Goal: Transaction & Acquisition: Purchase product/service

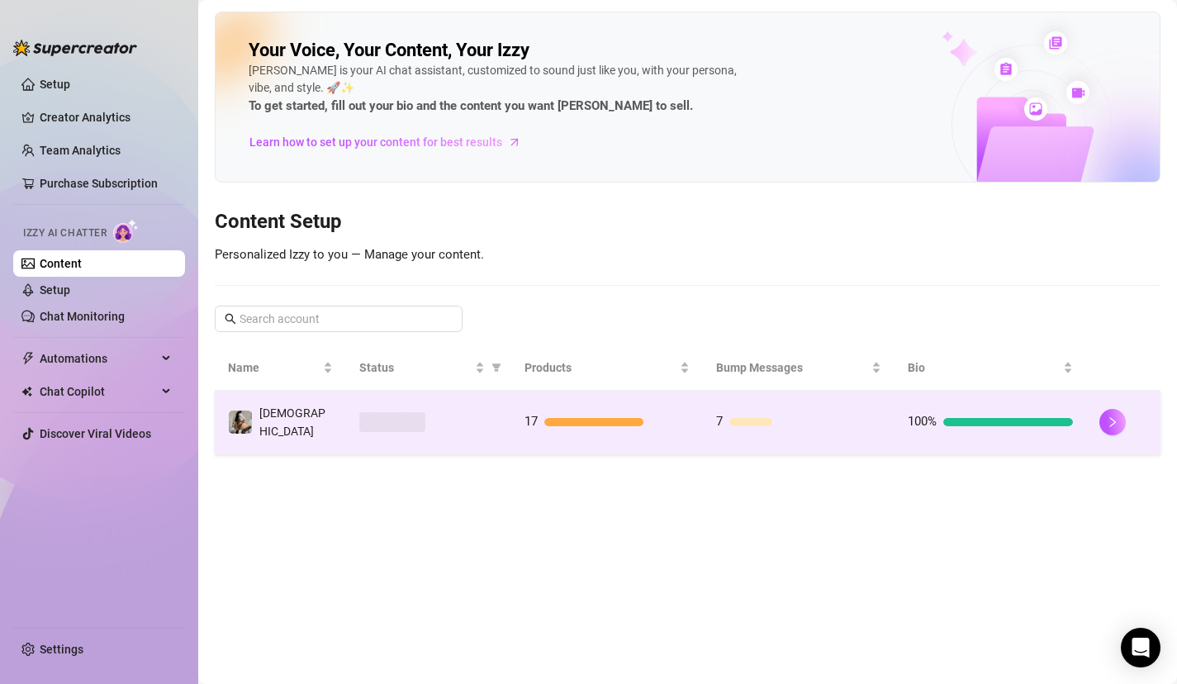
click at [574, 418] on div at bounding box center [593, 422] width 99 height 8
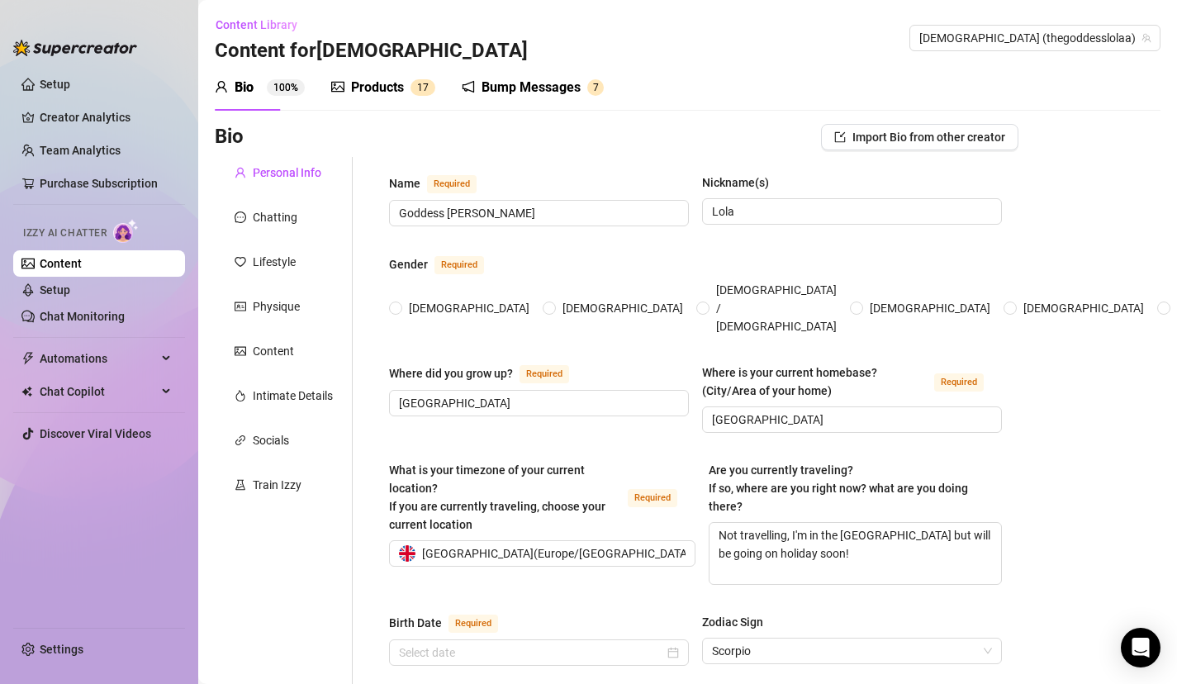
radio input "true"
type input "[DATE]"
click at [394, 76] on div "Products 1 7" at bounding box center [383, 87] width 104 height 46
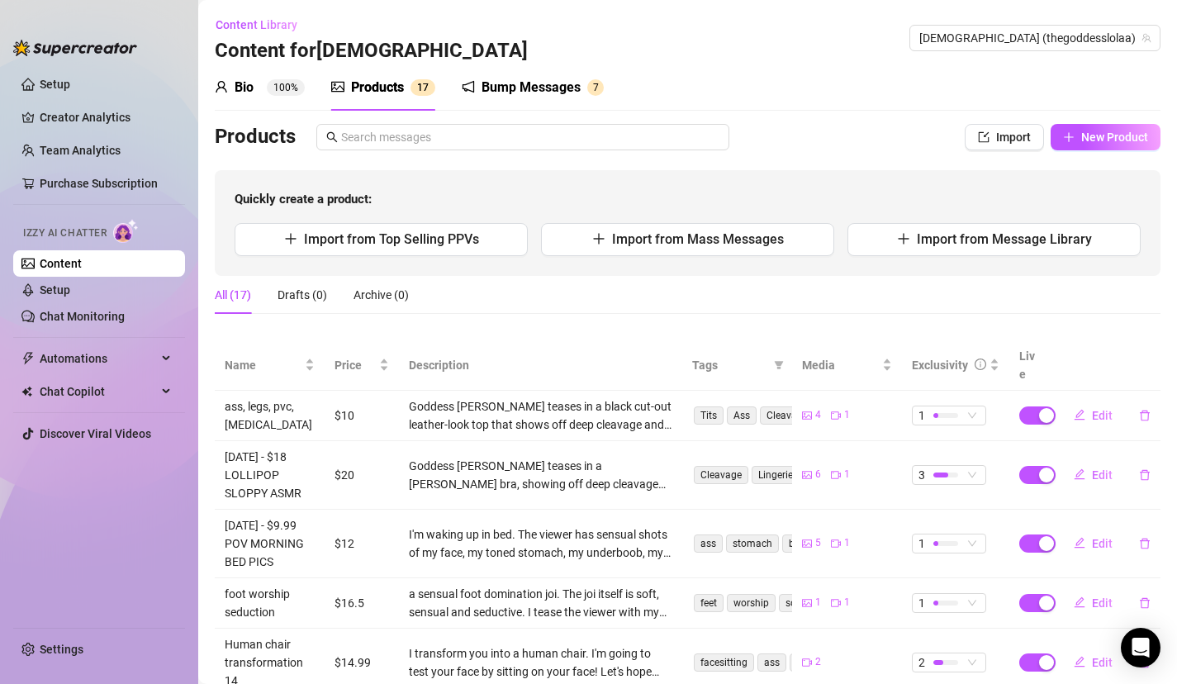
drag, startPoint x: 426, startPoint y: 352, endPoint x: 417, endPoint y: 666, distance: 313.9
click at [417, 680] on table "Name Price Description Tags Media Exclusivity Live ass, legs, pvc, middle finge…" at bounding box center [687, 680] width 945 height 681
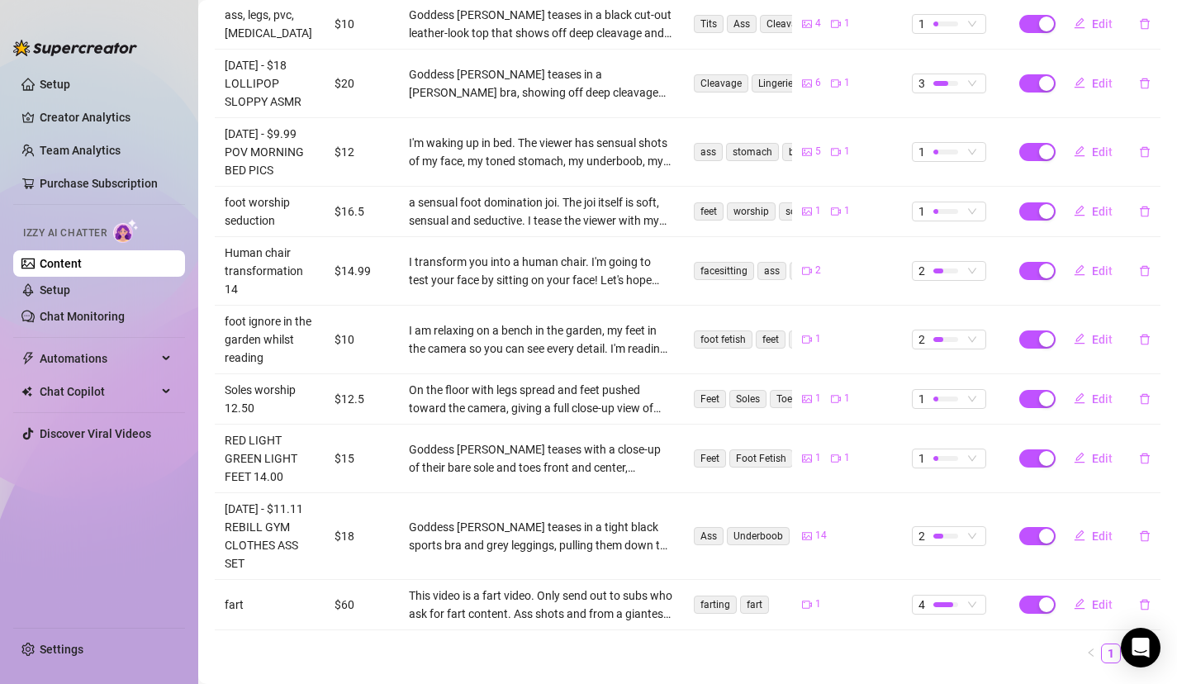
scroll to position [433, 0]
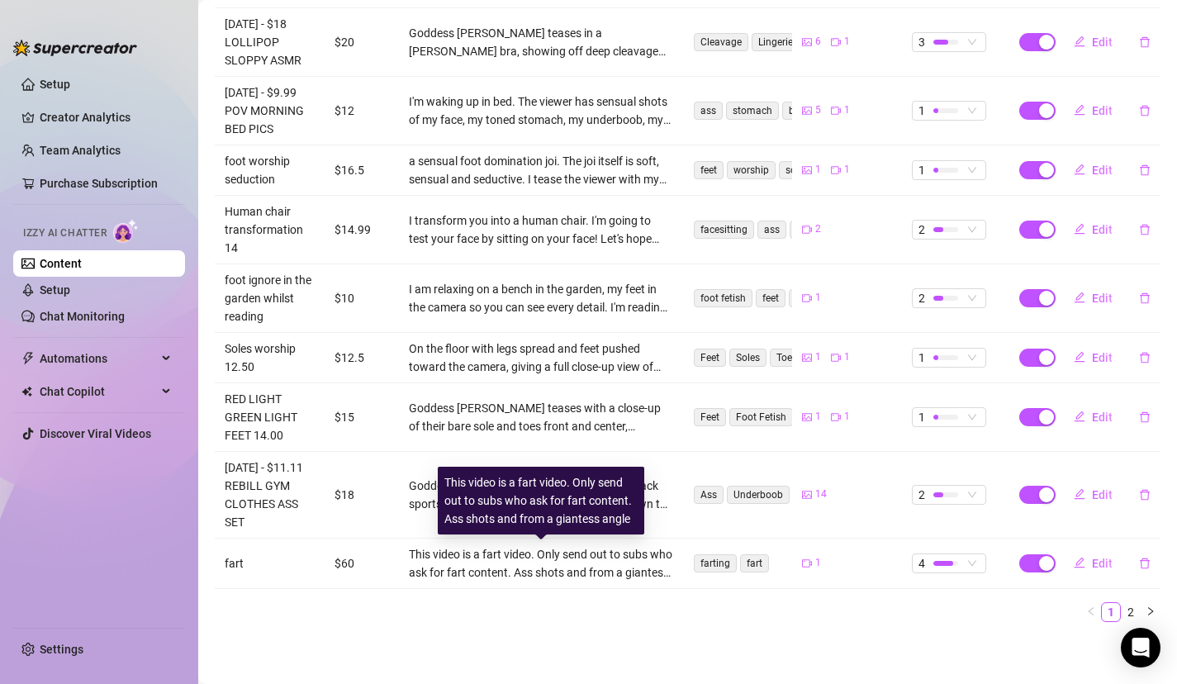
click at [510, 558] on div "This video is a fart video. Only send out to subs who ask for fart content. Ass…" at bounding box center [541, 563] width 264 height 36
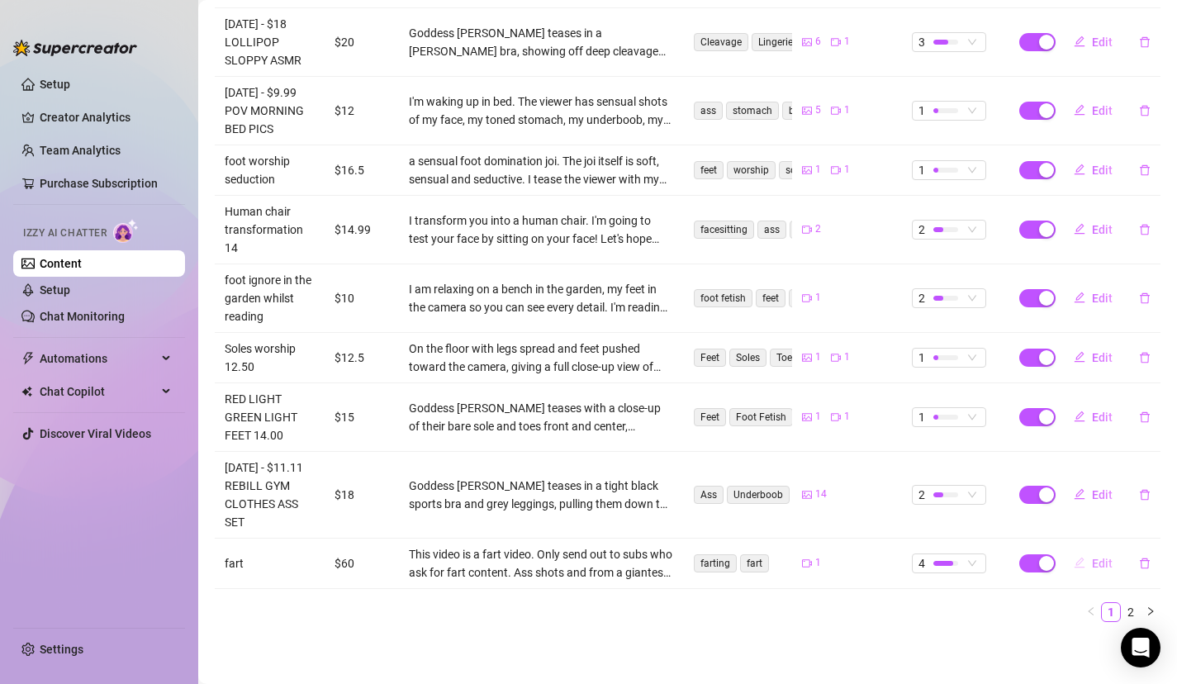
click at [1104, 566] on span "Edit" at bounding box center [1102, 563] width 21 height 13
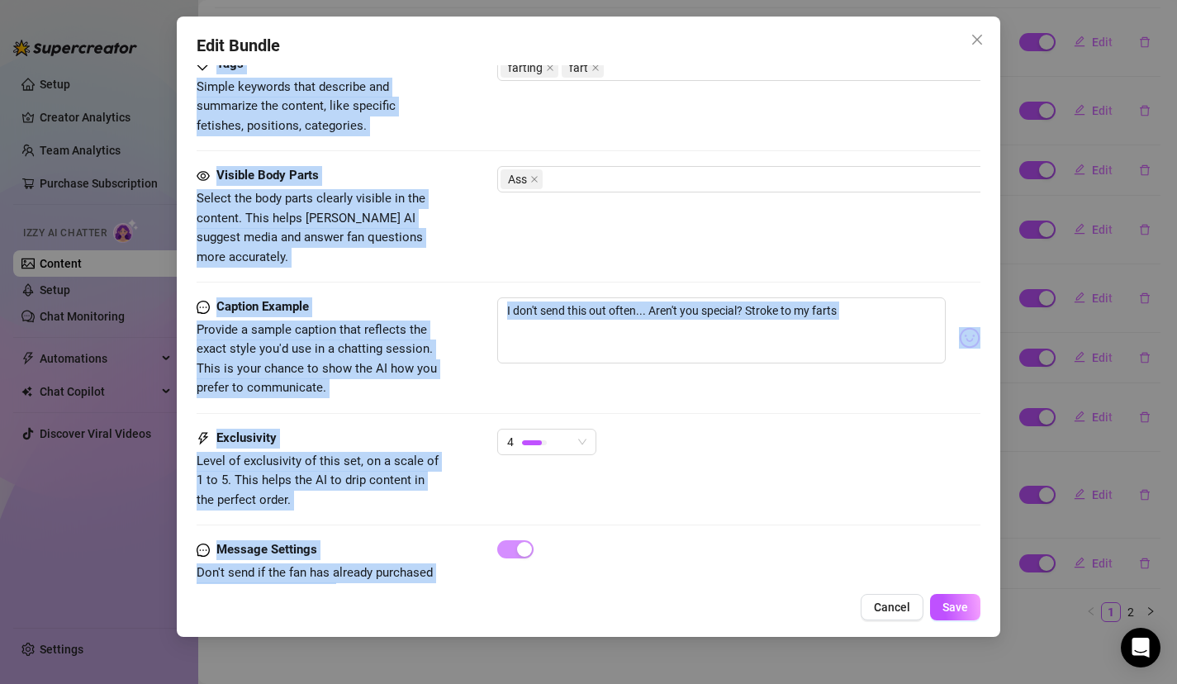
drag, startPoint x: 745, startPoint y: 228, endPoint x: 674, endPoint y: 599, distance: 377.5
click at [678, 604] on div "Edit Bundle Account Goddess (@thegoddesslolaa) Name Name is for your internal o…" at bounding box center [589, 327] width 824 height 620
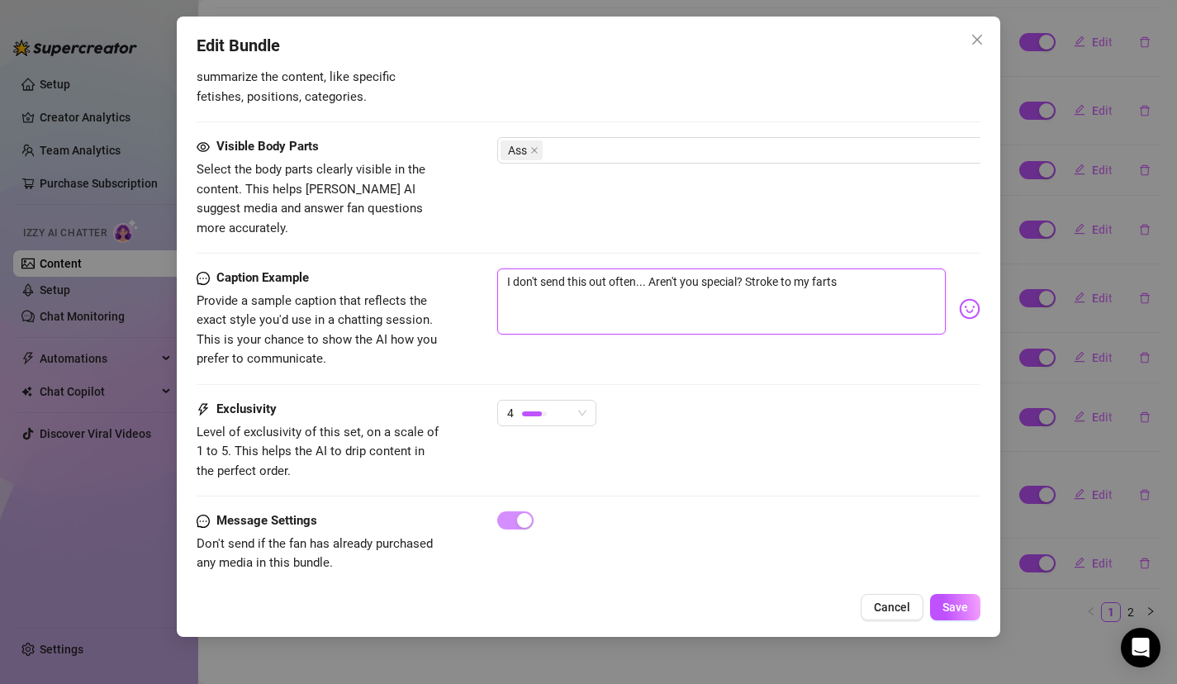
click at [865, 293] on textarea "I don't send this out often... Aren't you special? Stroke to my farts" at bounding box center [721, 301] width 449 height 66
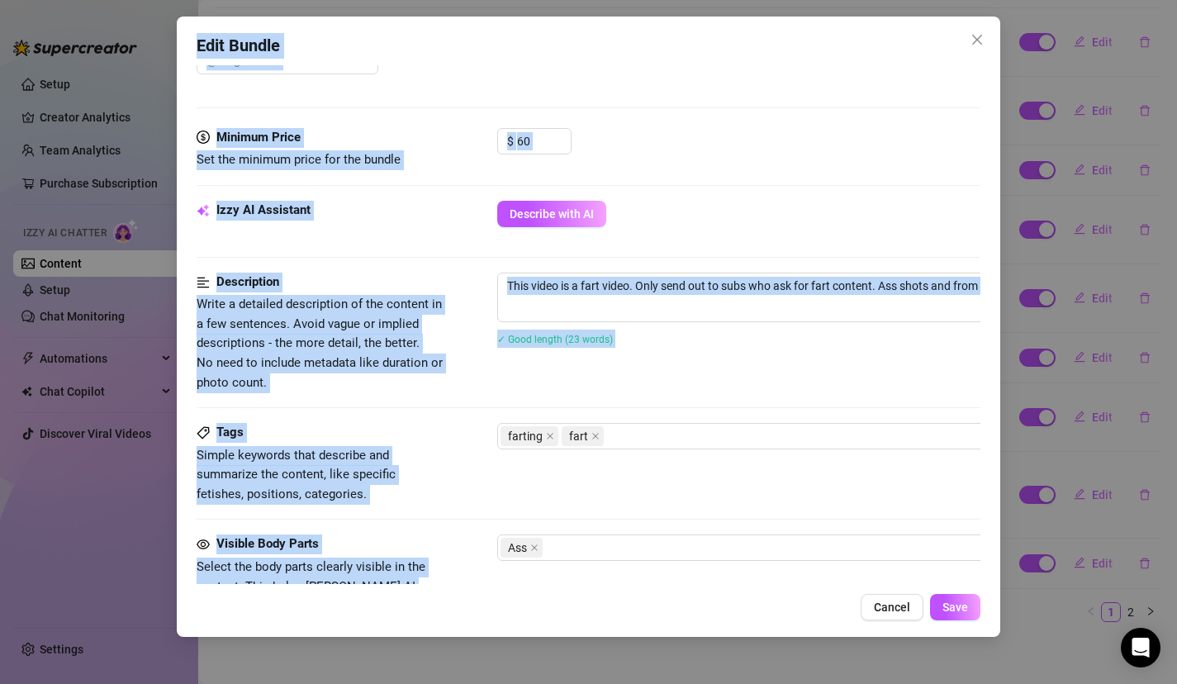
scroll to position [0, 0]
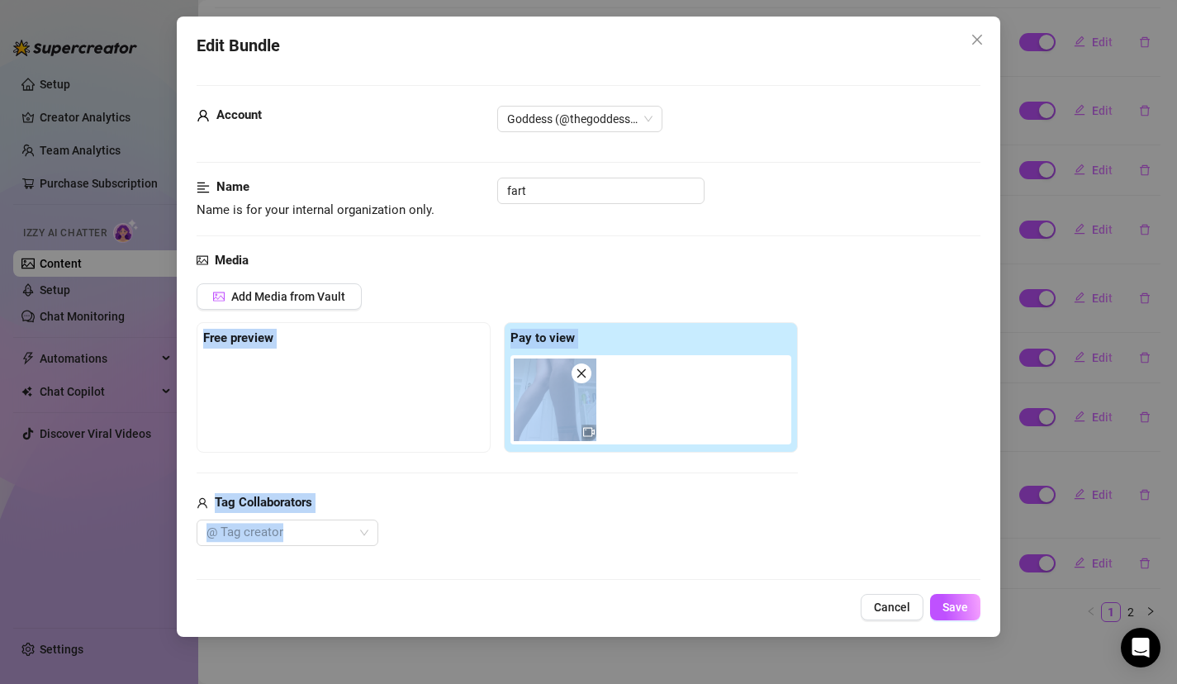
drag, startPoint x: 841, startPoint y: 386, endPoint x: 801, endPoint y: 298, distance: 96.8
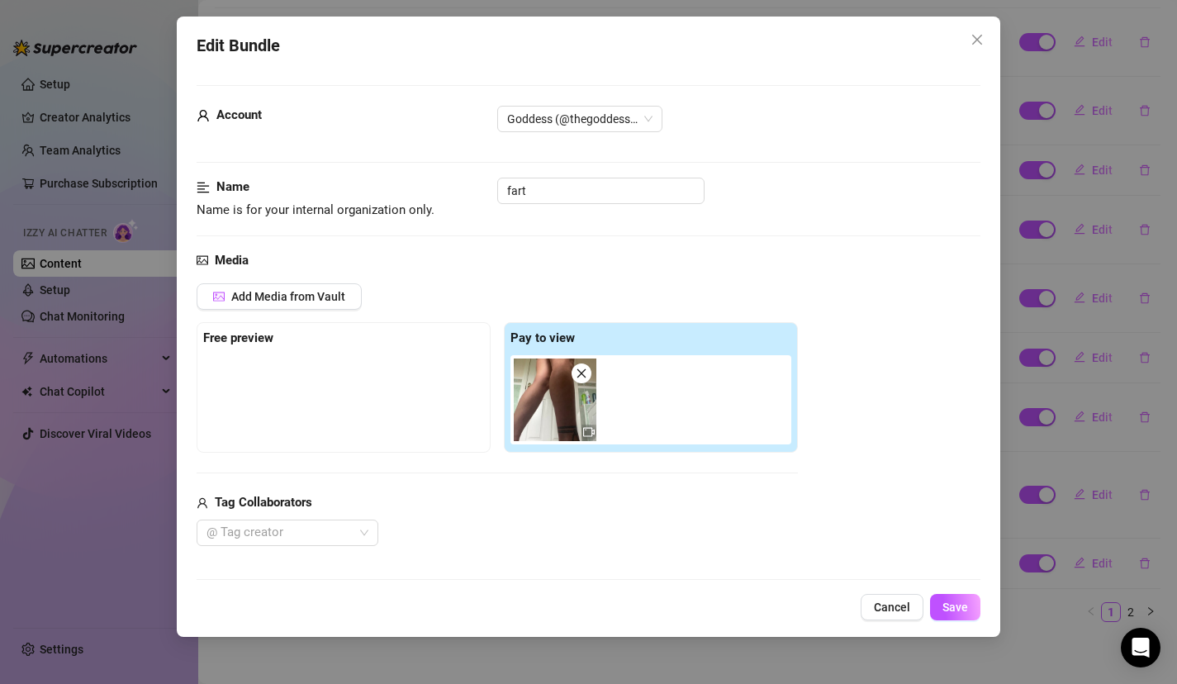
click at [831, 244] on div "Name Name is for your internal organization only. fart" at bounding box center [589, 214] width 784 height 73
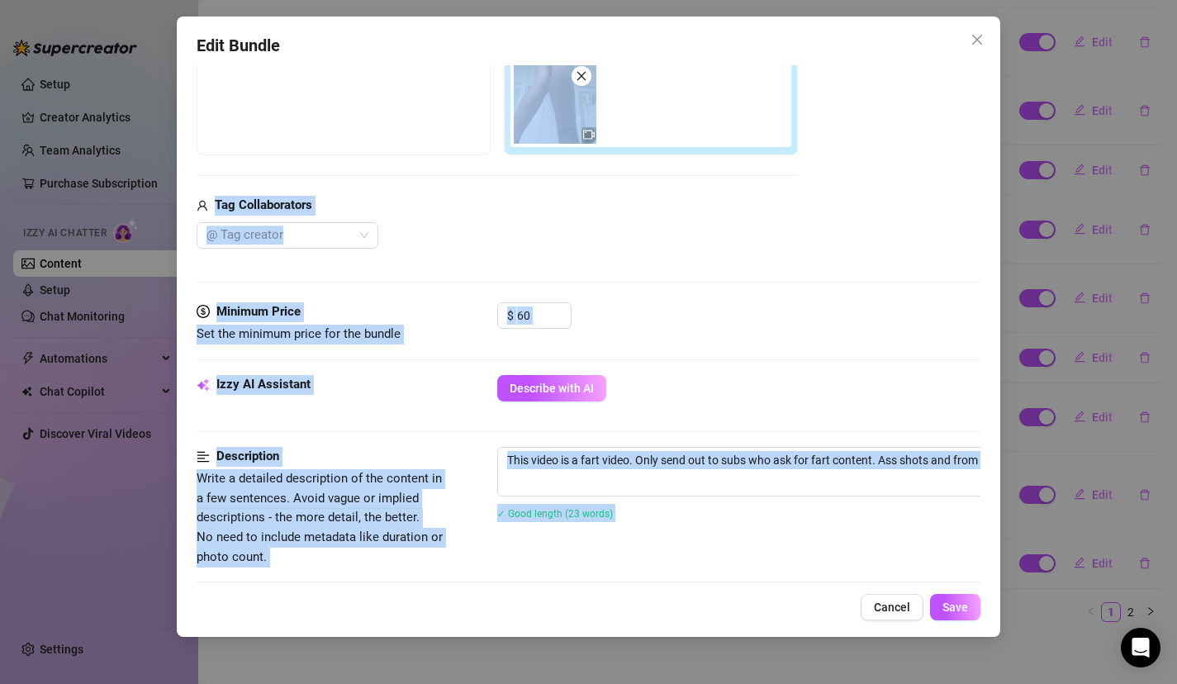
scroll to position [552, 0]
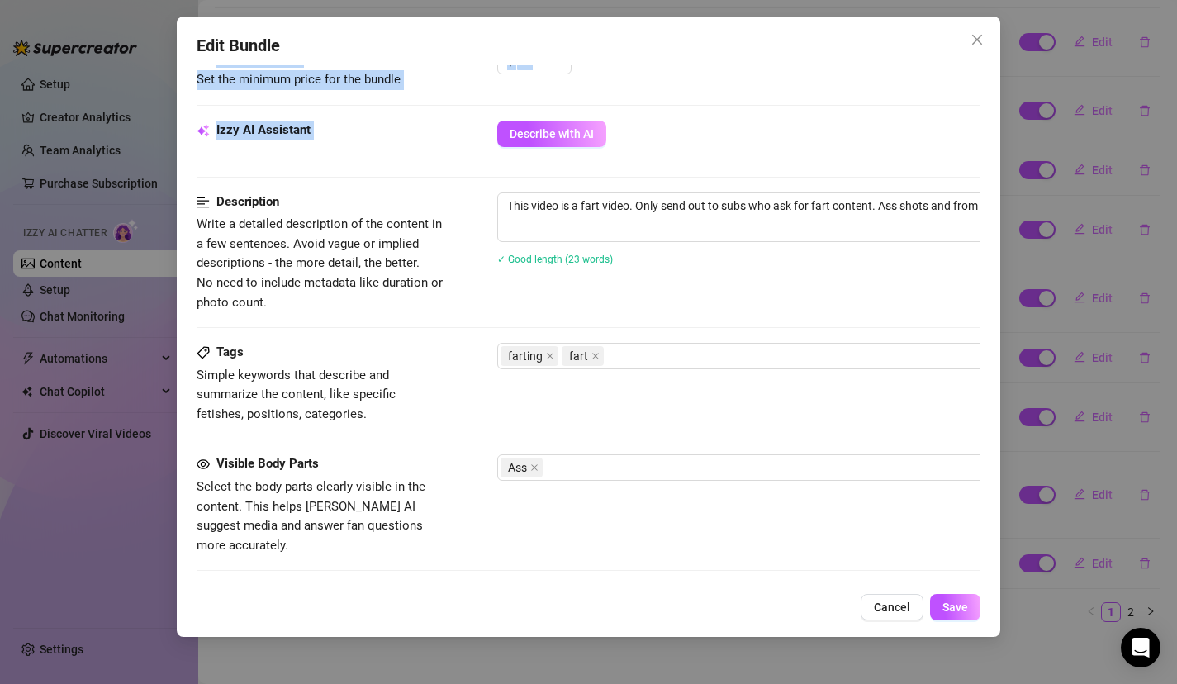
drag, startPoint x: 831, startPoint y: 244, endPoint x: 822, endPoint y: 168, distance: 77.3
click at [823, 168] on form "Account Goddess (@thegoddesslolaa) Name Name is for your internal organization …" at bounding box center [589, 226] width 784 height 1387
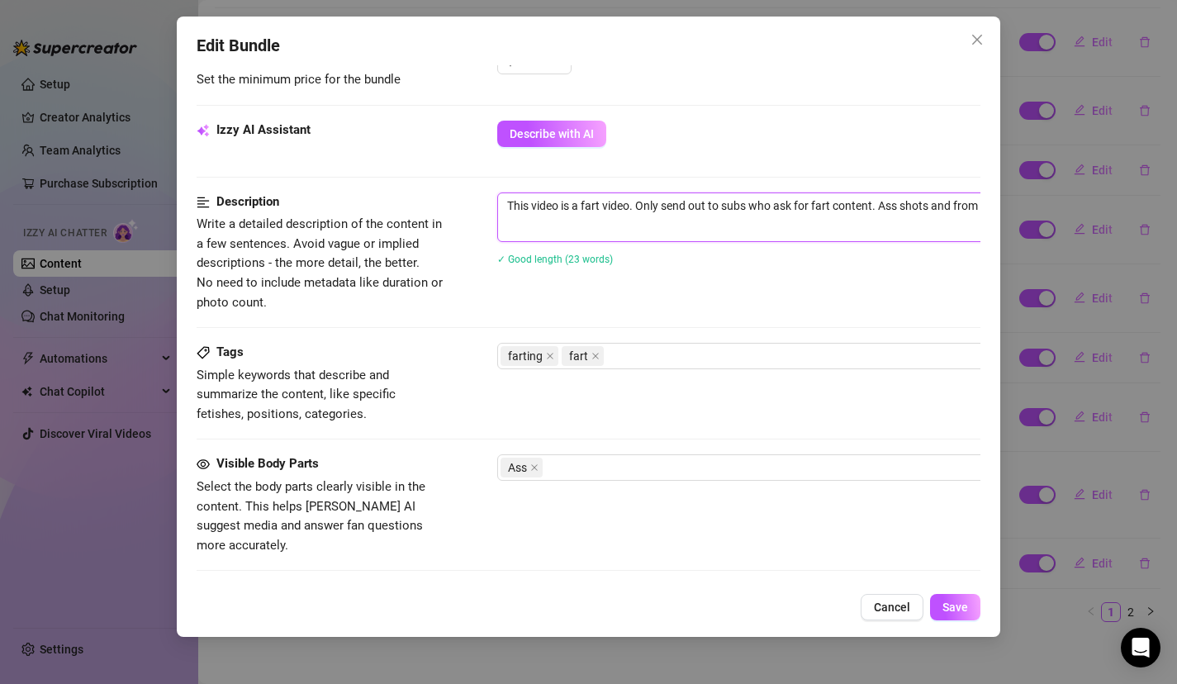
click at [783, 225] on textarea "This video is a fart video. Only send out to subs who ask for fart content. Ass…" at bounding box center [786, 214] width 576 height 43
type textarea "This video is a fart video. Only send out to subs who ask for fart content. Ass…"
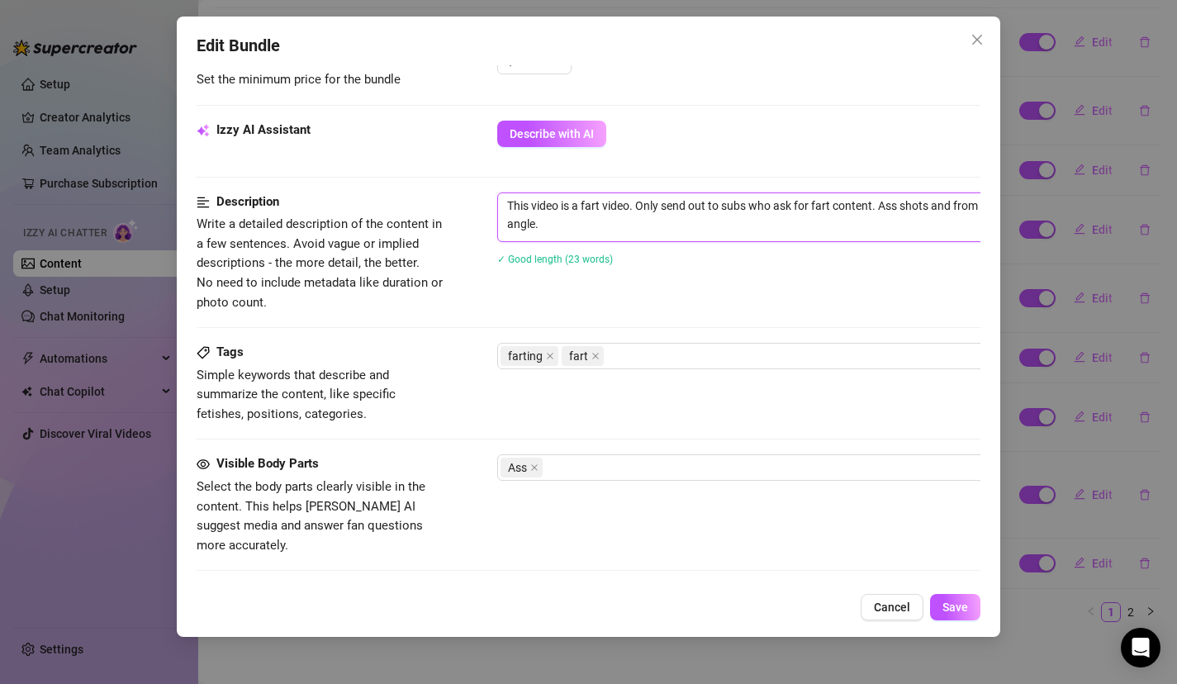
type textarea "This video is a fart video. Only send out to subs who ask for fart content. Ass…"
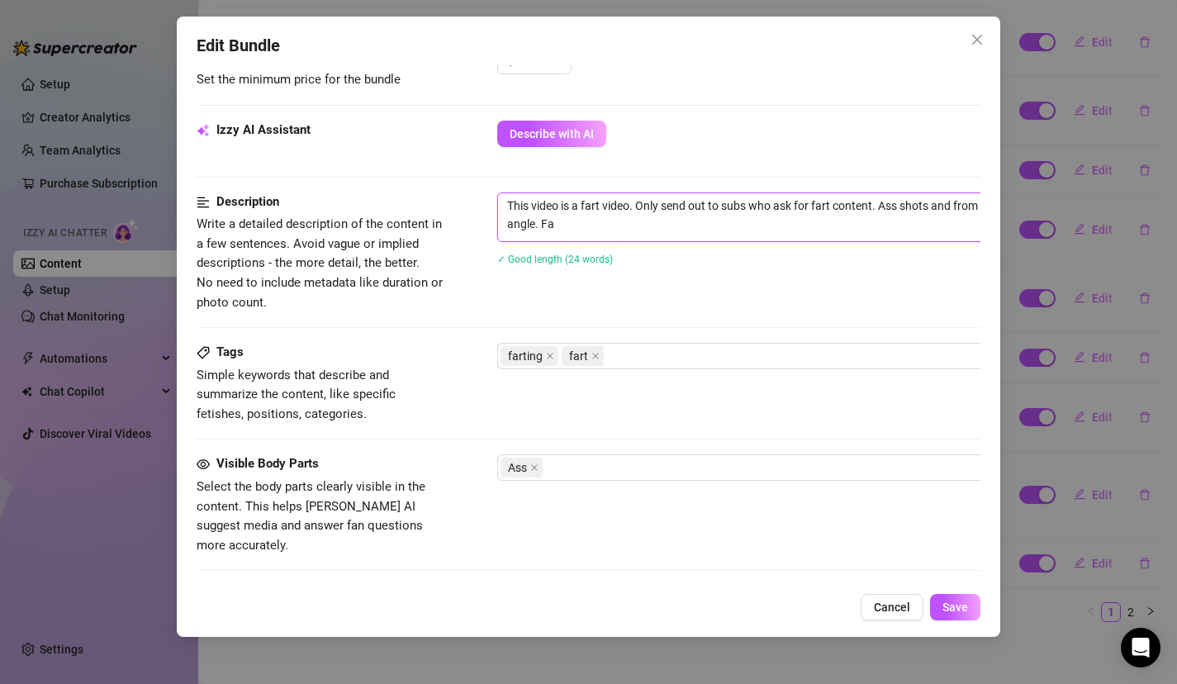
type textarea "This video is a fart video. Only send out to subs who ask for fart content. Ass…"
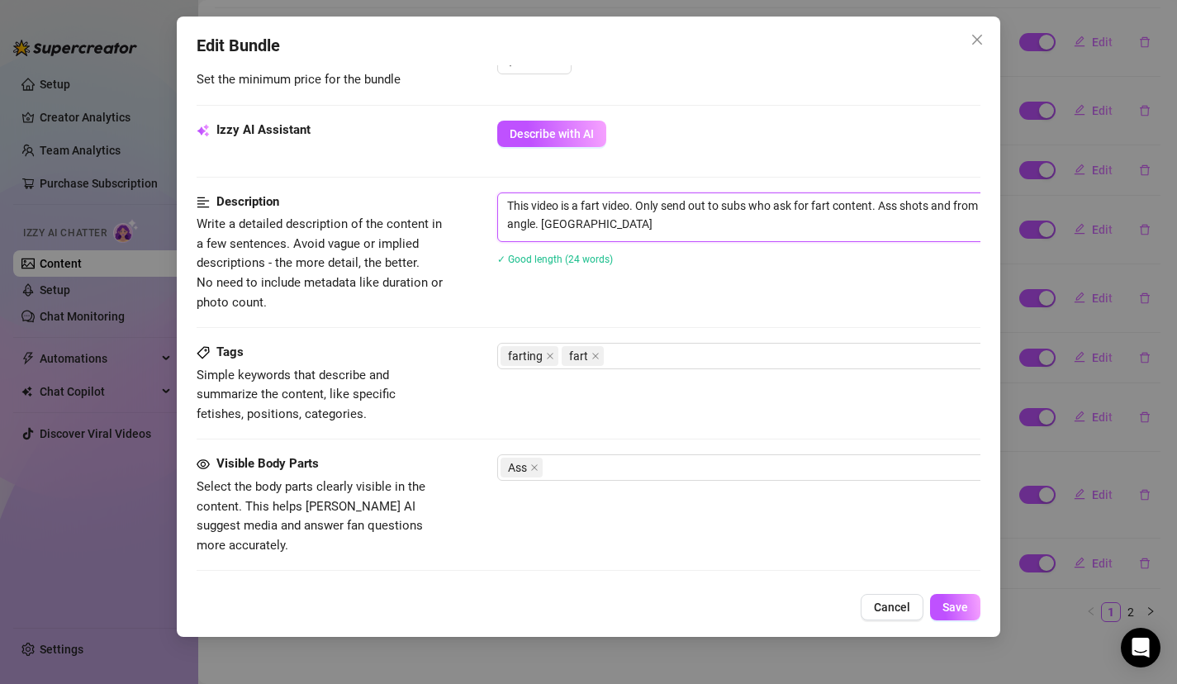
type textarea "This video is a fart video. Only send out to subs who ask for fart content. Ass…"
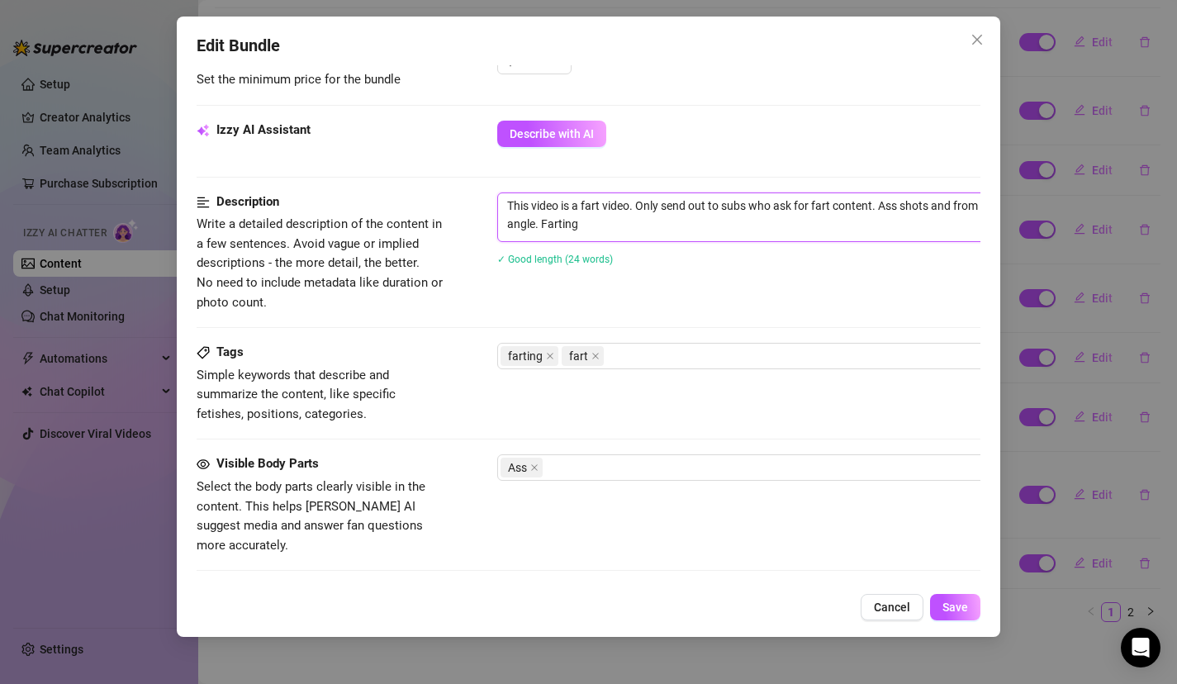
type textarea "This video is a fart video. Only send out to subs who ask for fart content. Ass…"
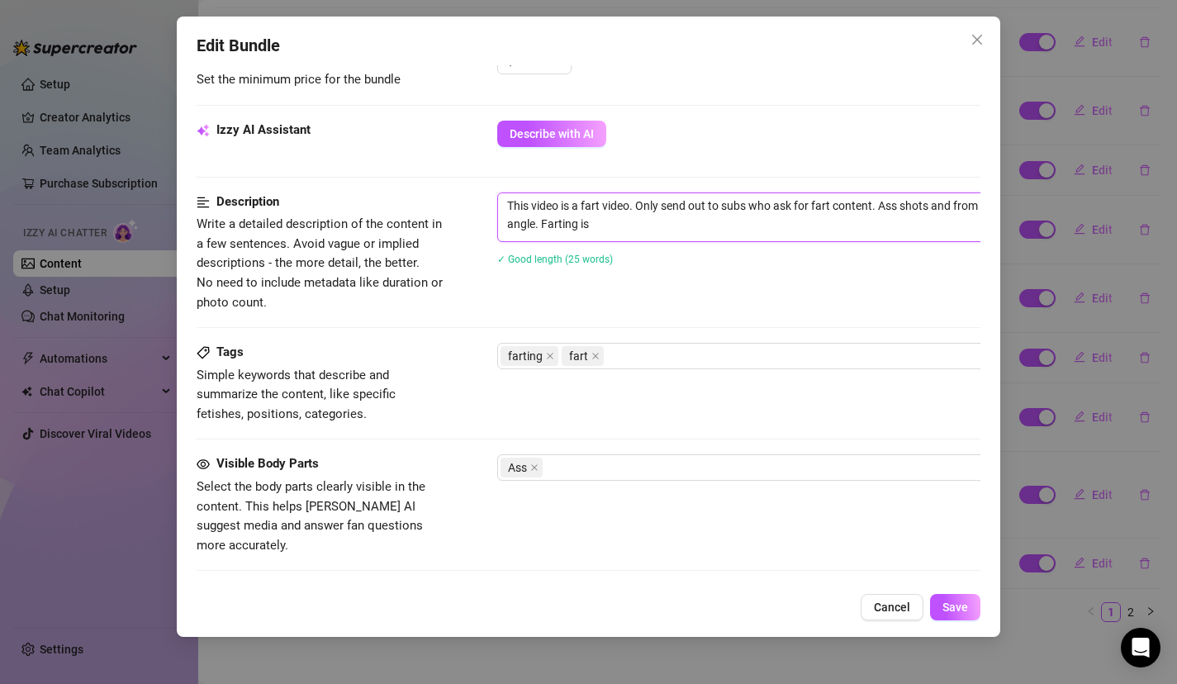
type textarea "This video is a fart video. Only send out to subs who ask for fart content. Ass…"
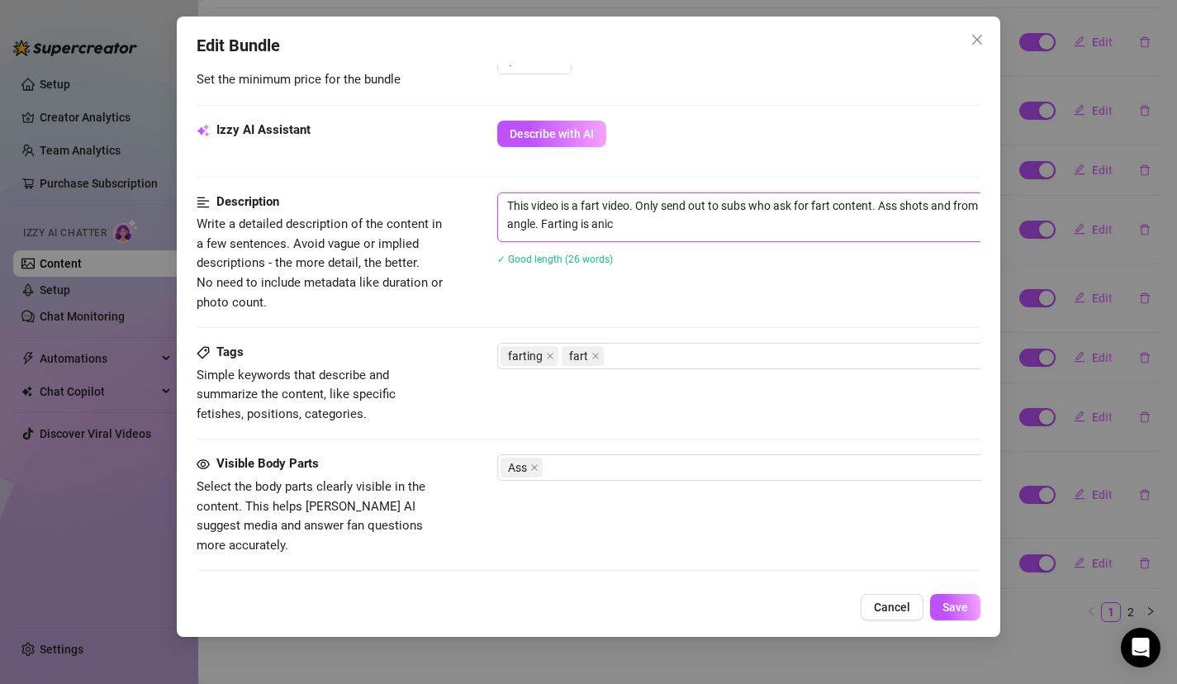
type textarea "This video is a fart video. Only send out to subs who ask for fart content. Ass…"
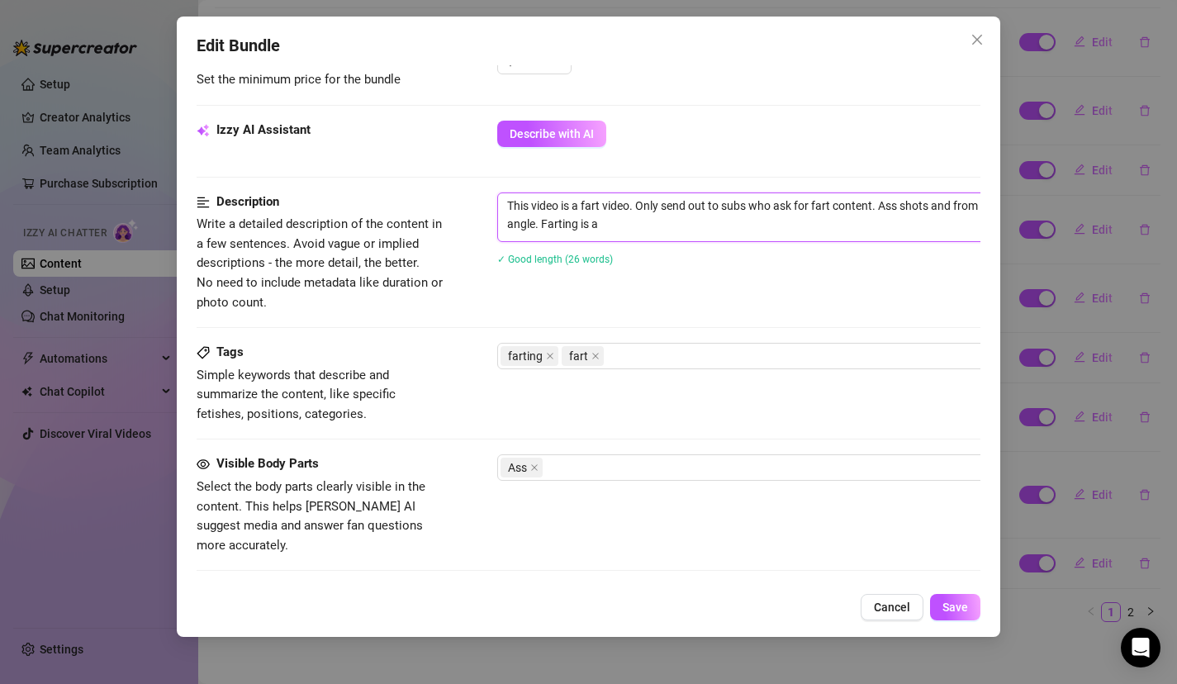
type textarea "This video is a fart video. Only send out to subs who ask for fart content. Ass…"
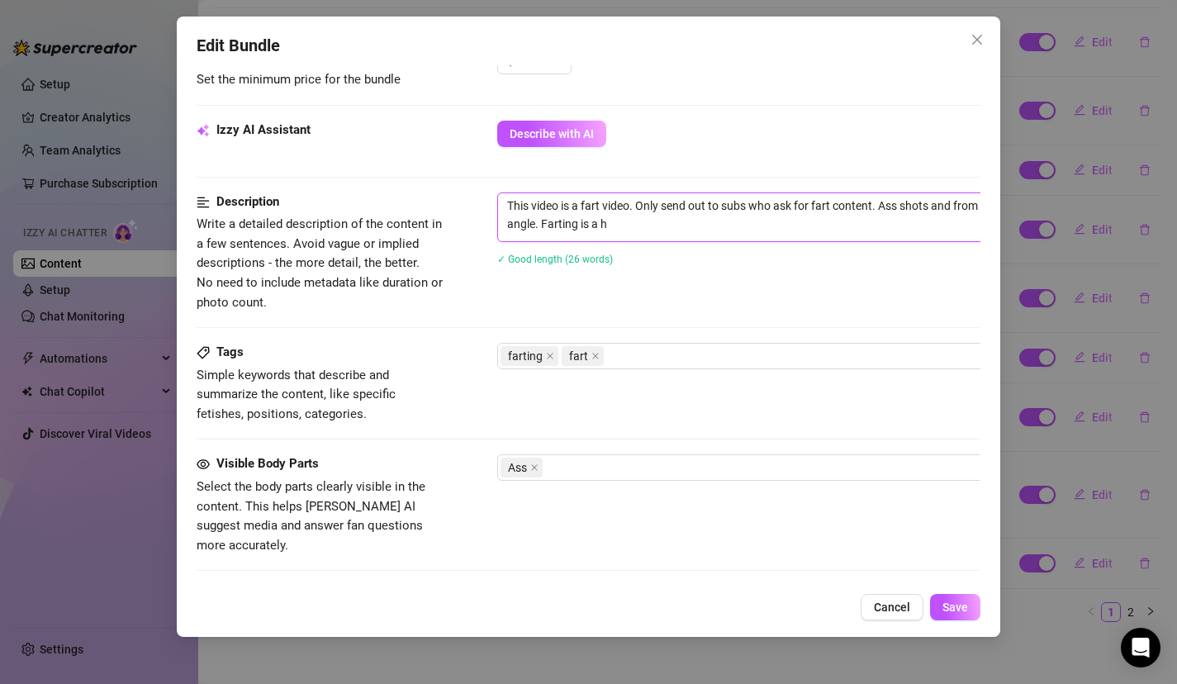
type textarea "This video is a fart video. Only send out to subs who ask for fart content. Ass…"
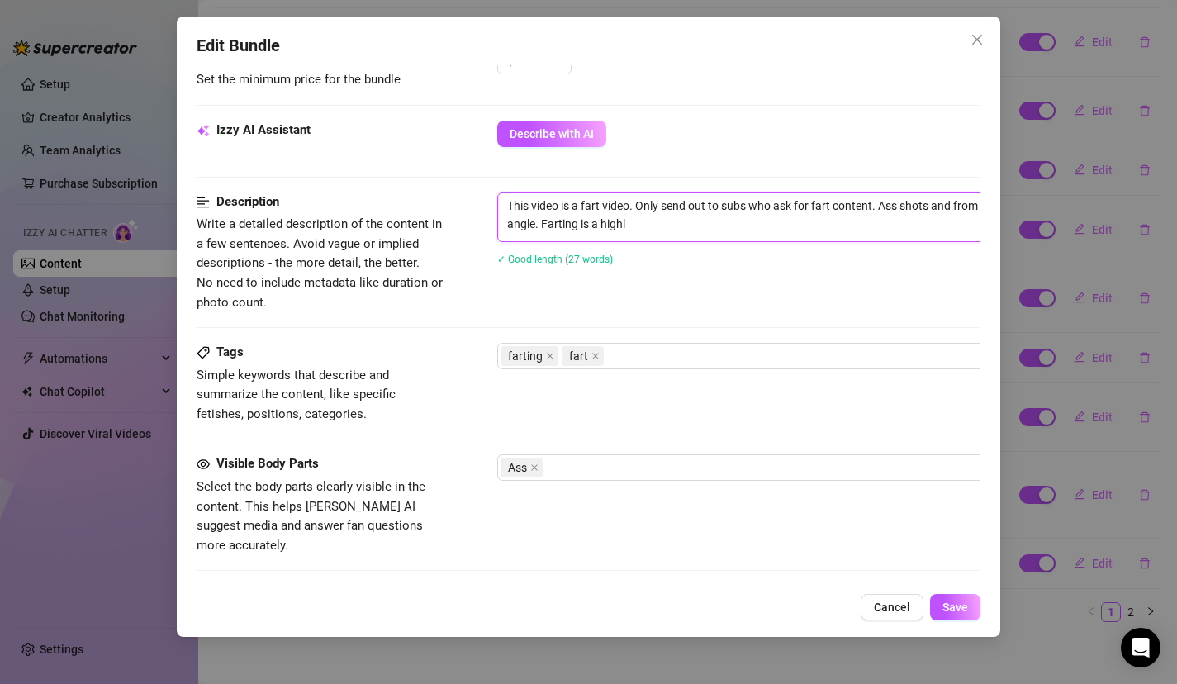
type textarea "This video is a fart video. Only send out to subs who ask for fart content. Ass…"
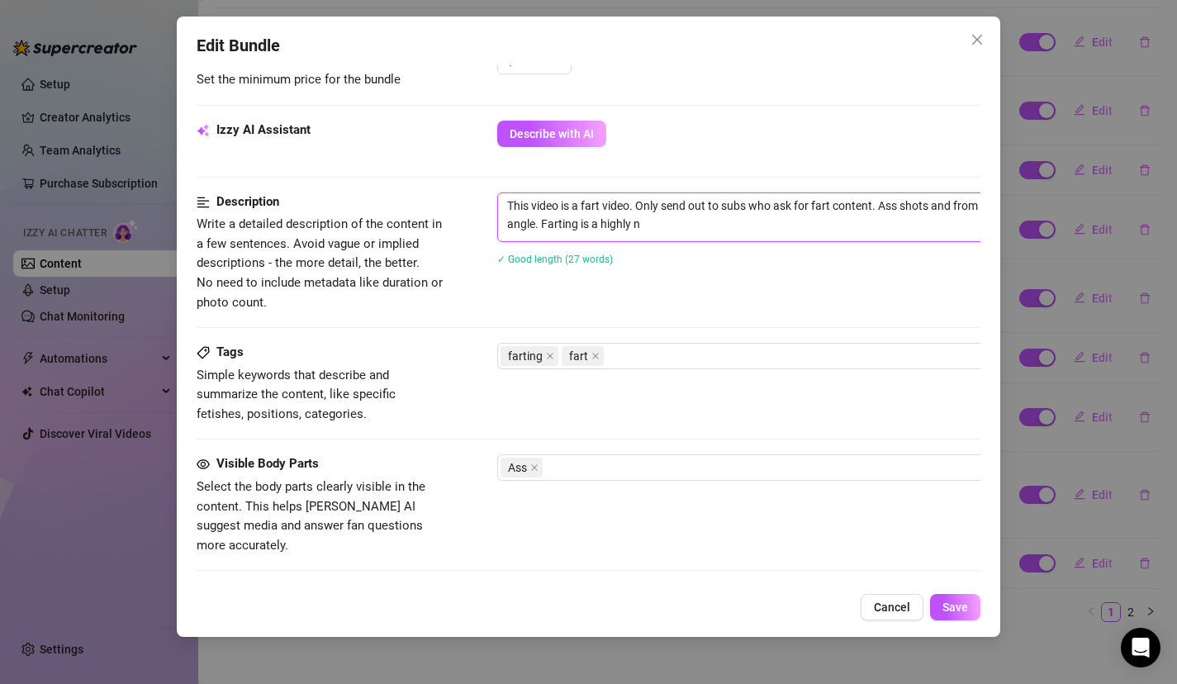
type textarea "This video is a fart video. Only send out to subs who ask for fart content. Ass…"
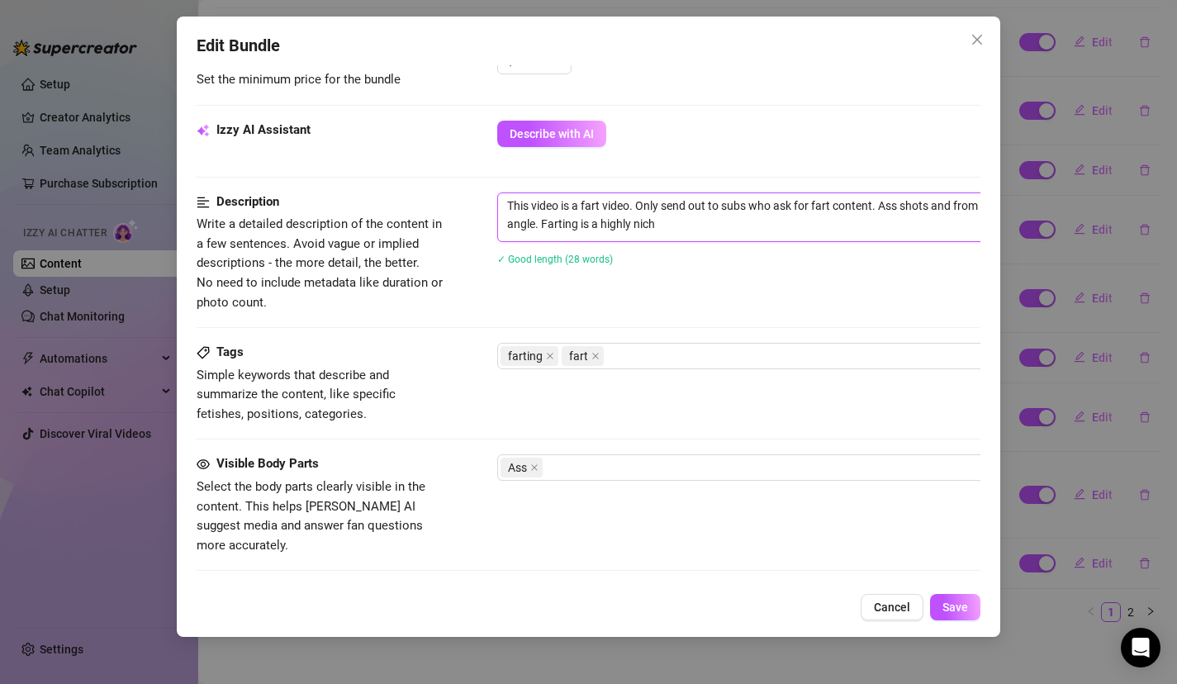
type textarea "This video is a fart video. Only send out to subs who ask for fart content. Ass…"
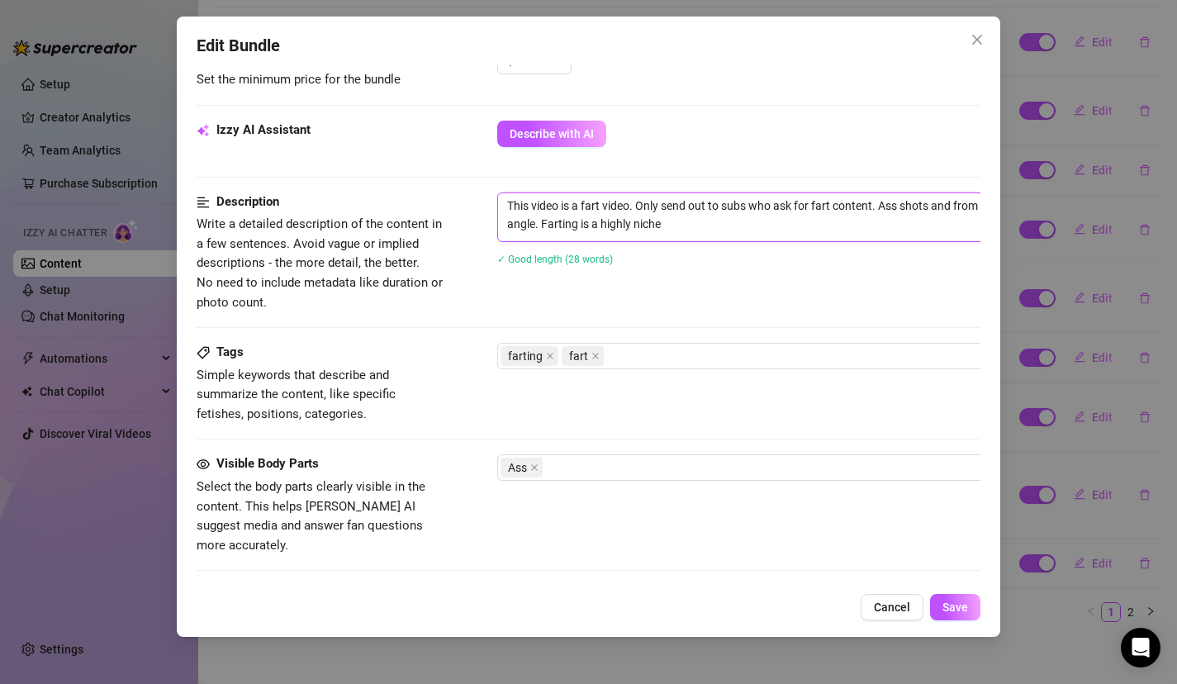
type textarea "This video is a fart video. Only send out to subs who ask for fart content. Ass…"
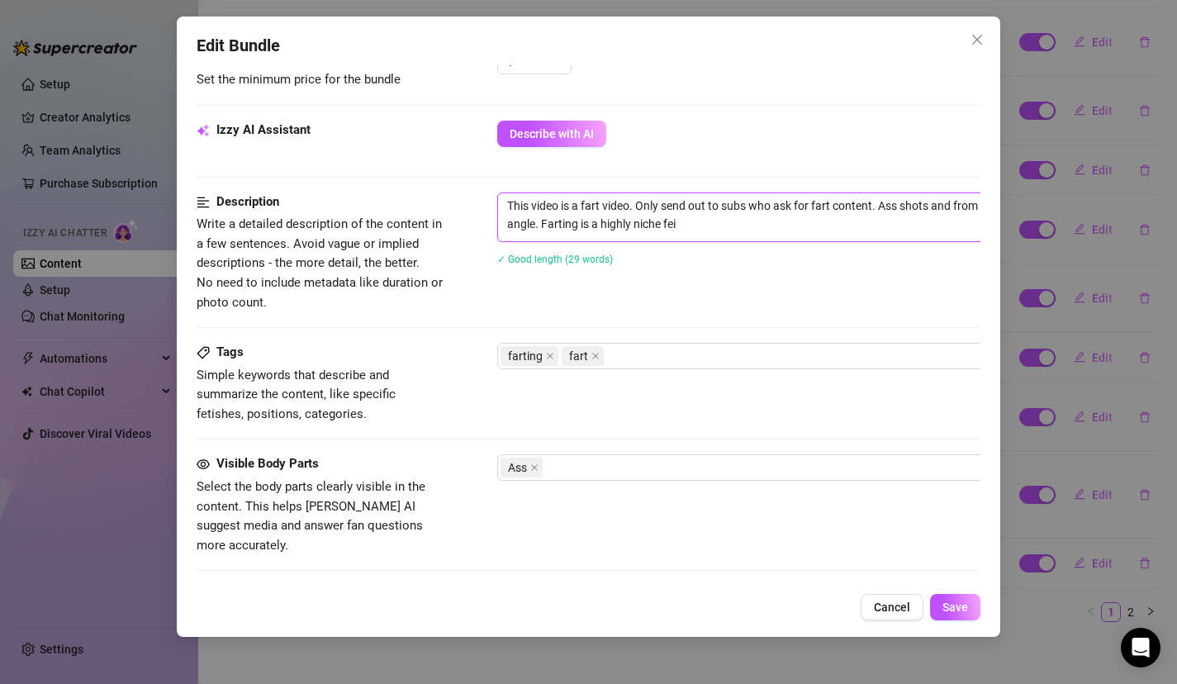
type textarea "This video is a fart video. Only send out to subs who ask for fart content. Ass…"
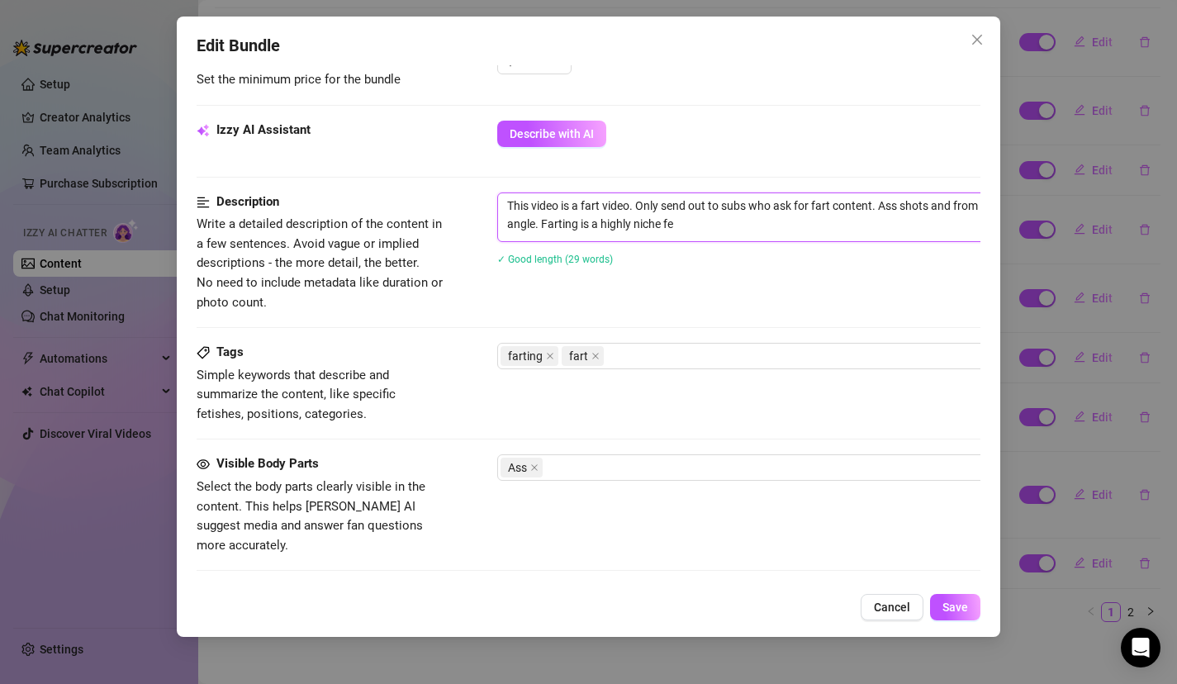
type textarea "This video is a fart video. Only send out to subs who ask for fart content. Ass…"
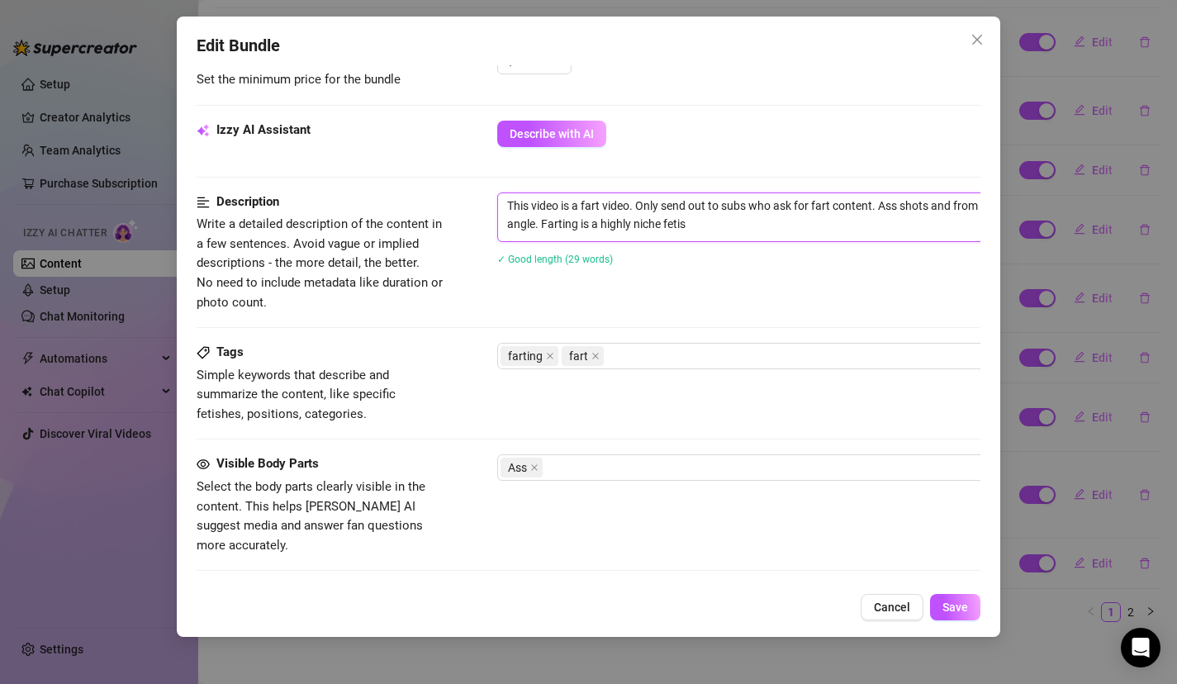
type textarea "This video is a fart video. Only send out to subs who ask for fart content. Ass…"
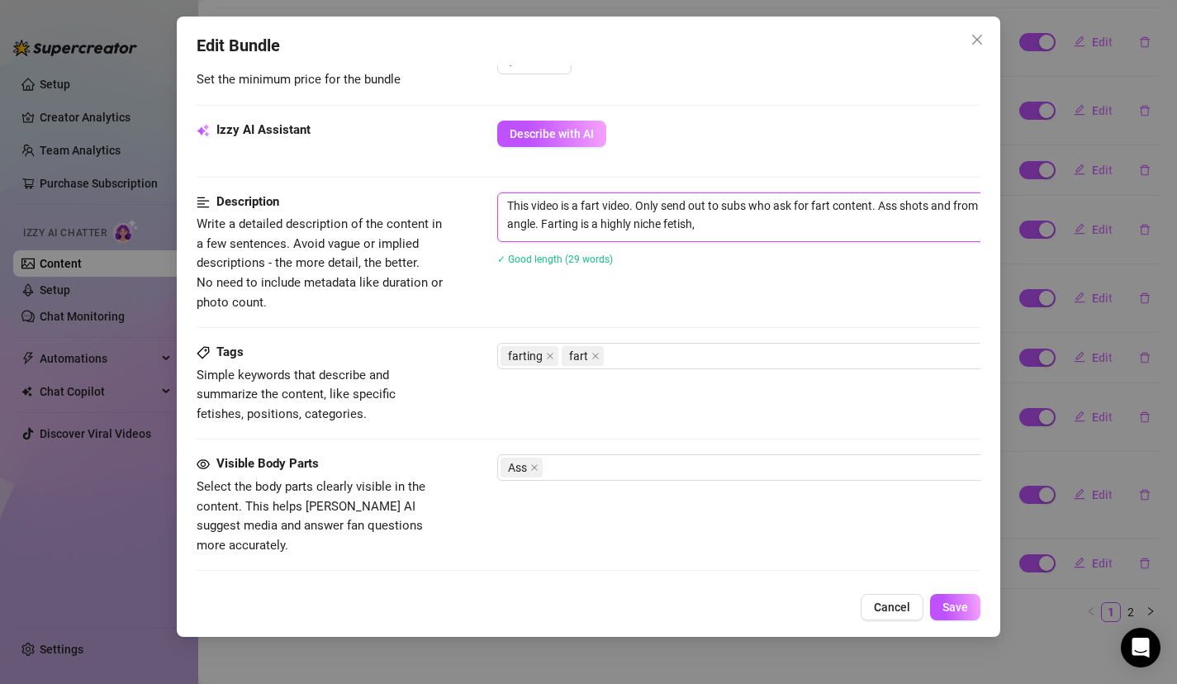
type textarea "This video is a fart video. Only send out to subs who ask for fart content. Ass…"
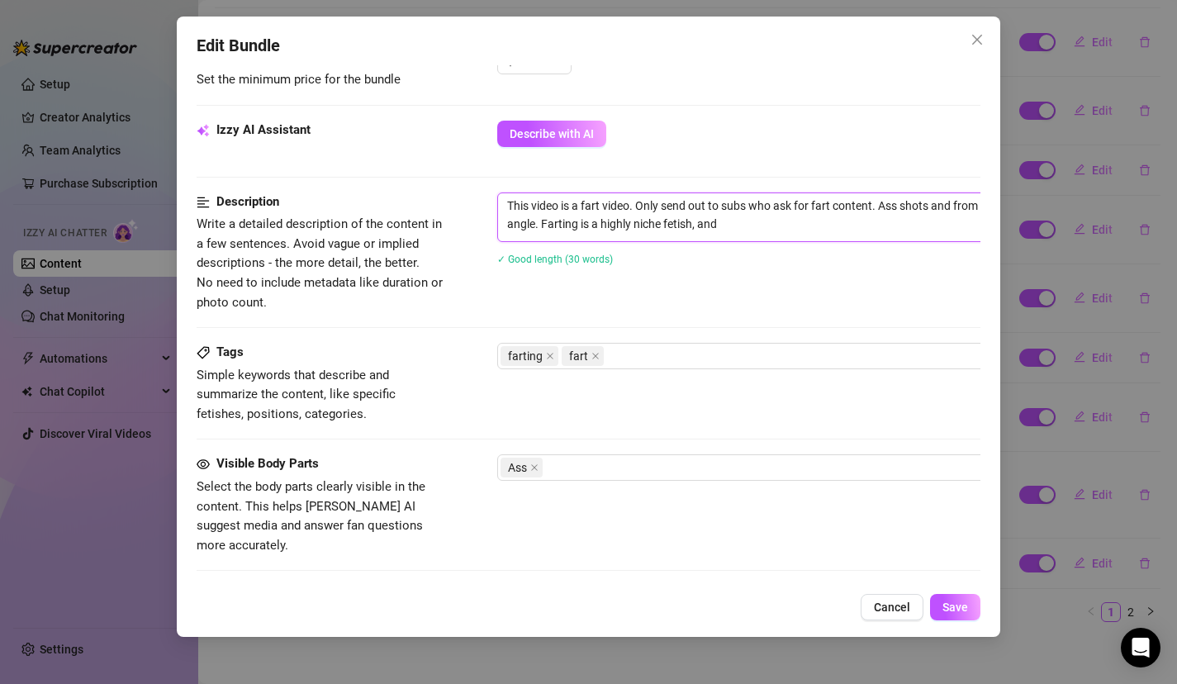
type textarea "This video is a fart video. Only send out to subs who ask for fart content. Ass…"
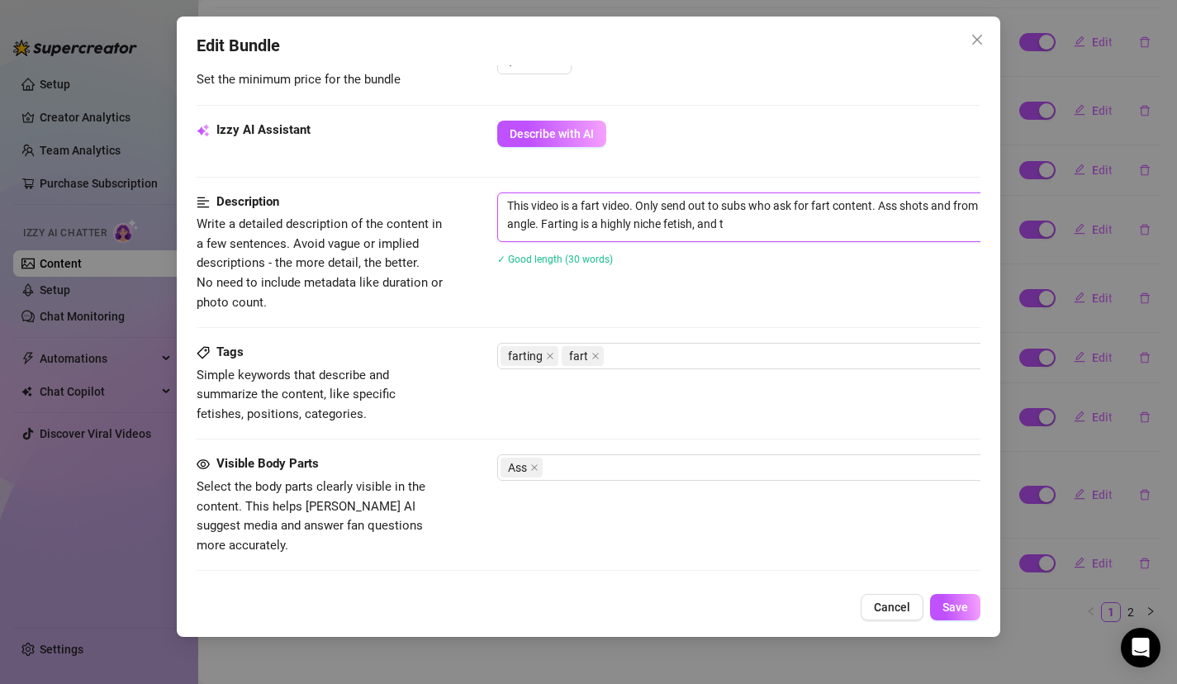
type textarea "This video is a fart video. Only send out to subs who ask for fart content. Ass…"
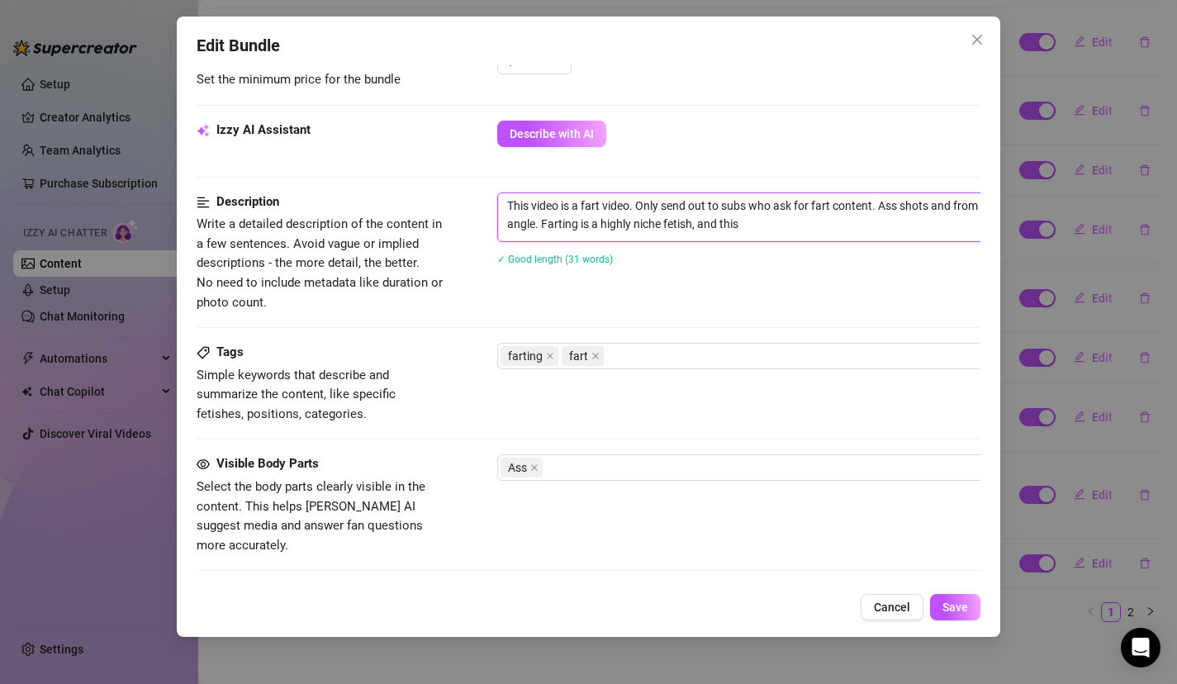
type textarea "This video is a fart video. Only send out to subs who ask for fart content. Ass…"
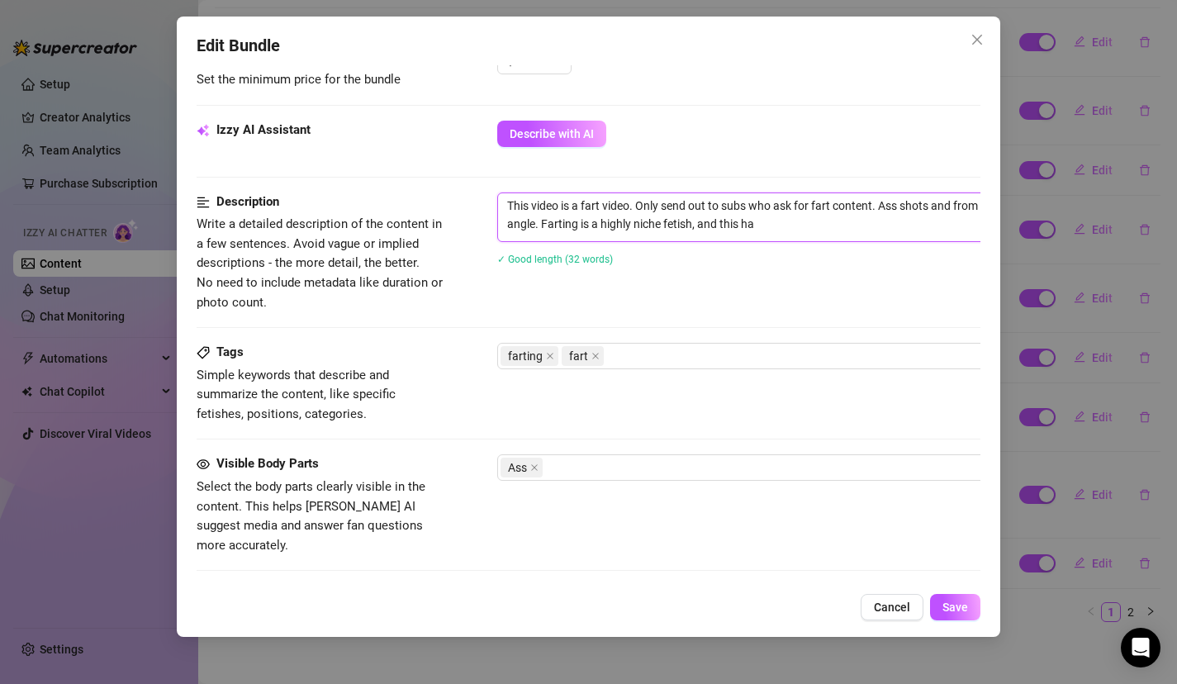
type textarea "This video is a fart video. Only send out to subs who ask for fart content. Ass…"
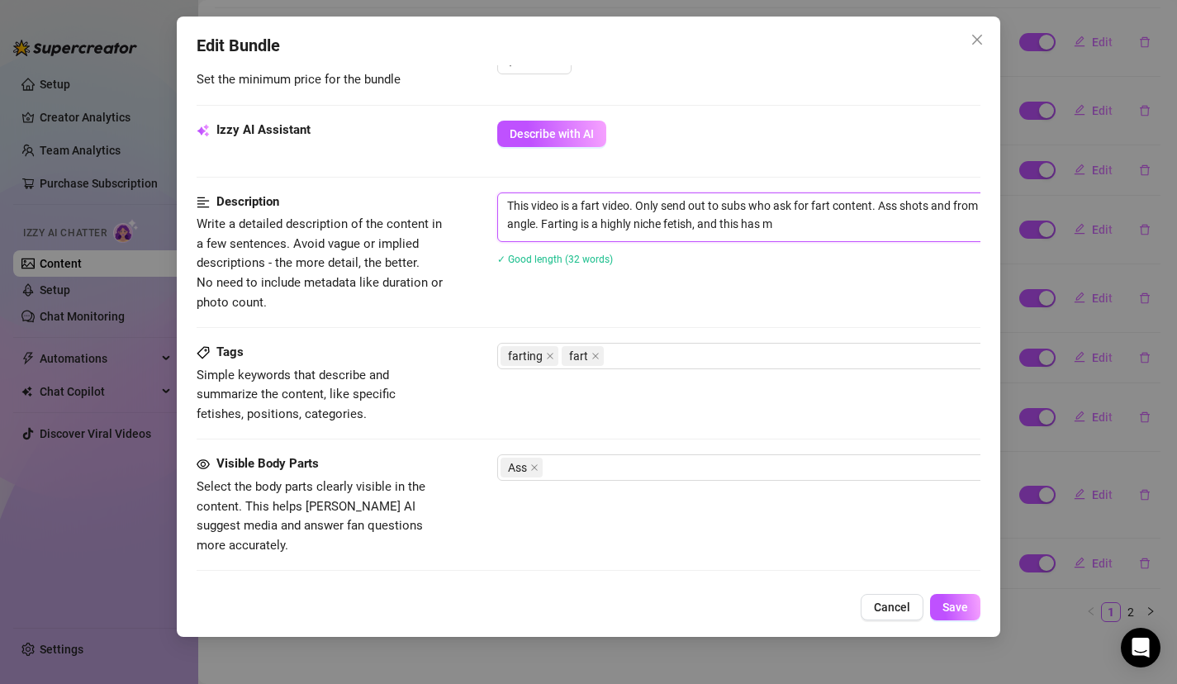
type textarea "This video is a fart video. Only send out to subs who ask for fart content. Ass…"
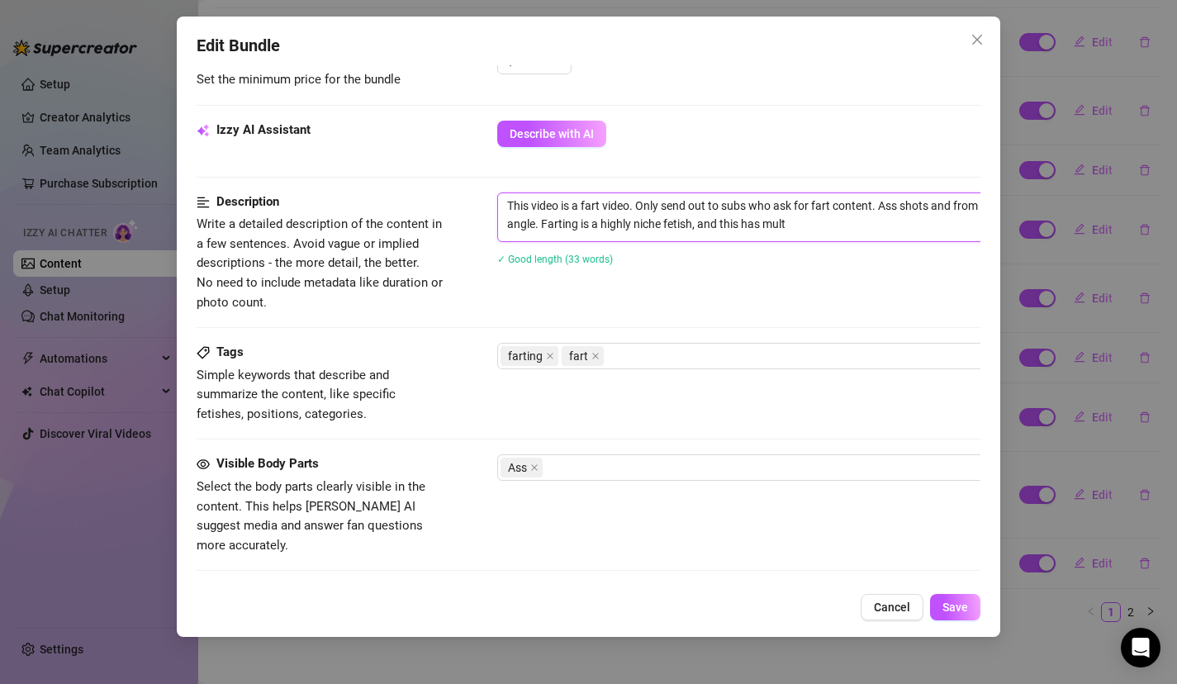
type textarea "This video is a fart video. Only send out to subs who ask for fart content. Ass…"
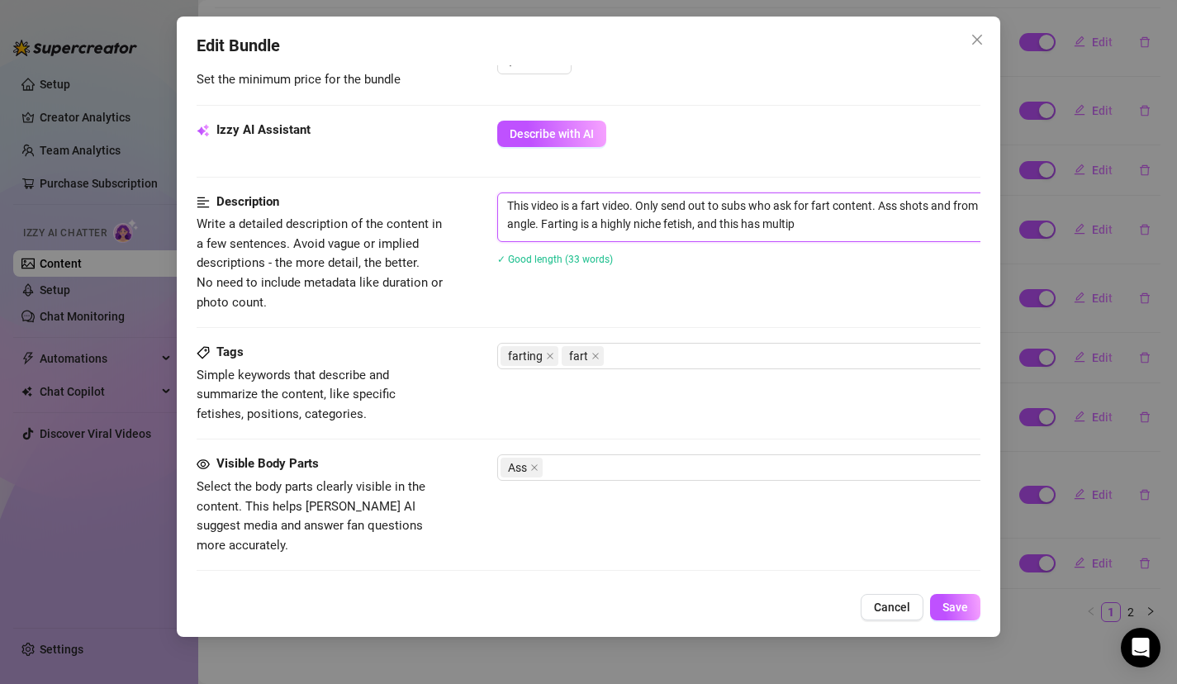
type textarea "This video is a fart video. Only send out to subs who ask for fart content. Ass…"
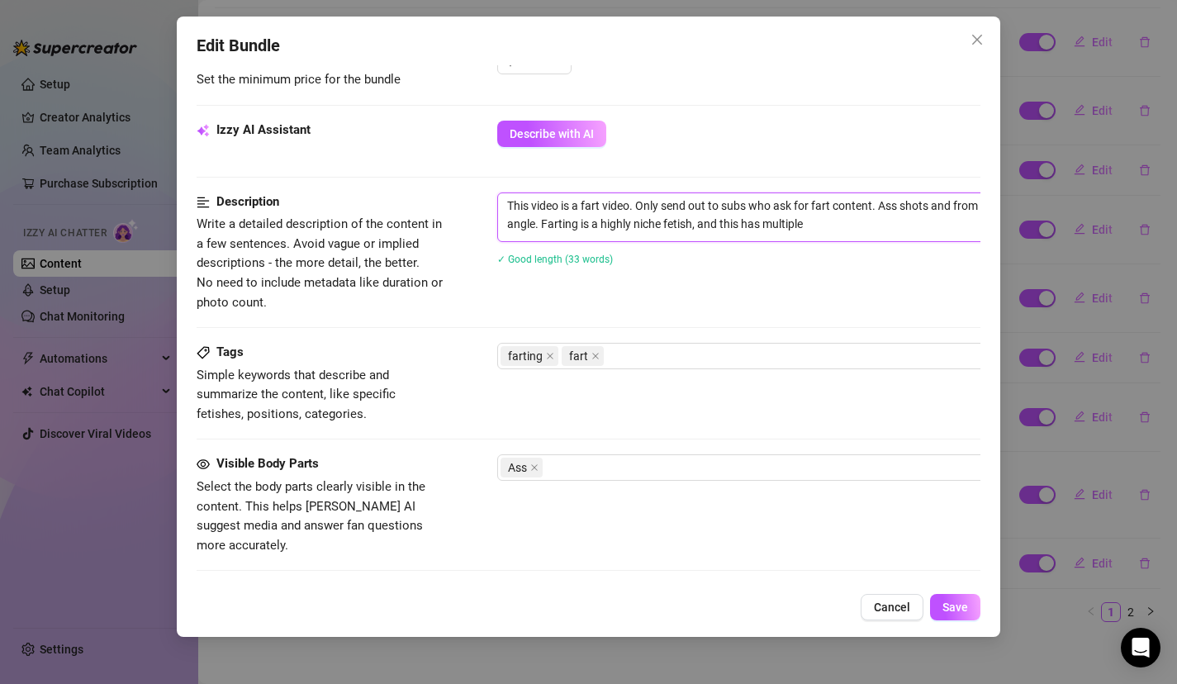
type textarea "This video is a fart video. Only send out to subs who ask for fart content. Ass…"
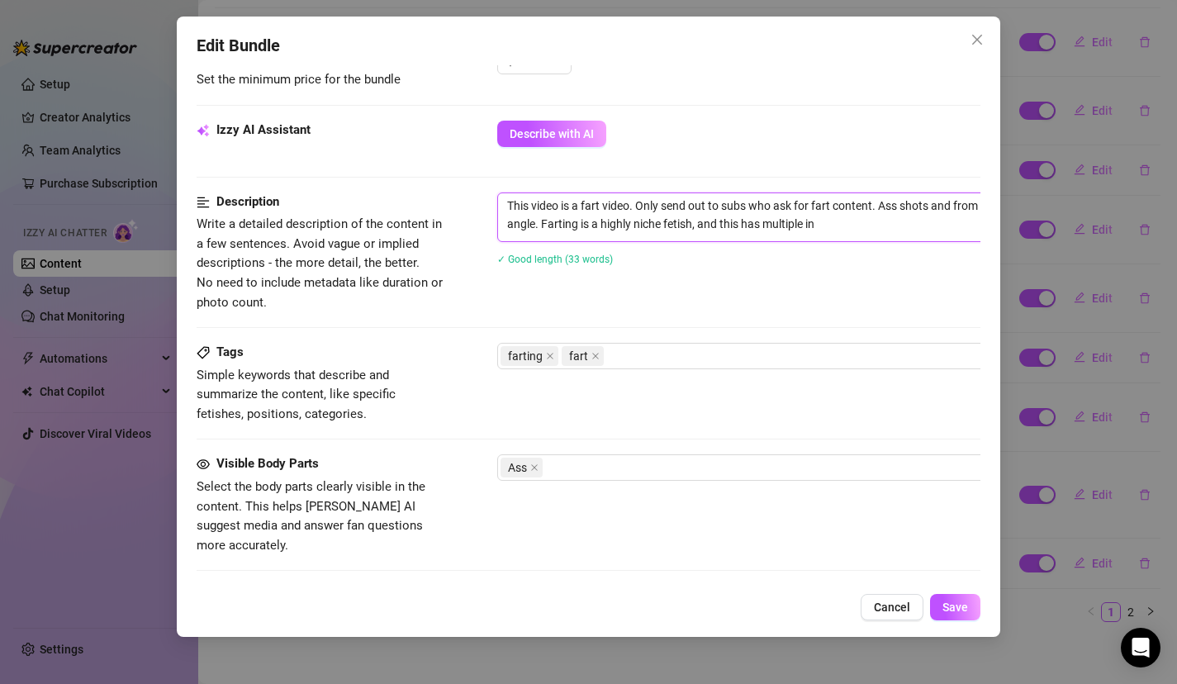
type textarea "This video is a fart video. Only send out to subs who ask for fart content. Ass…"
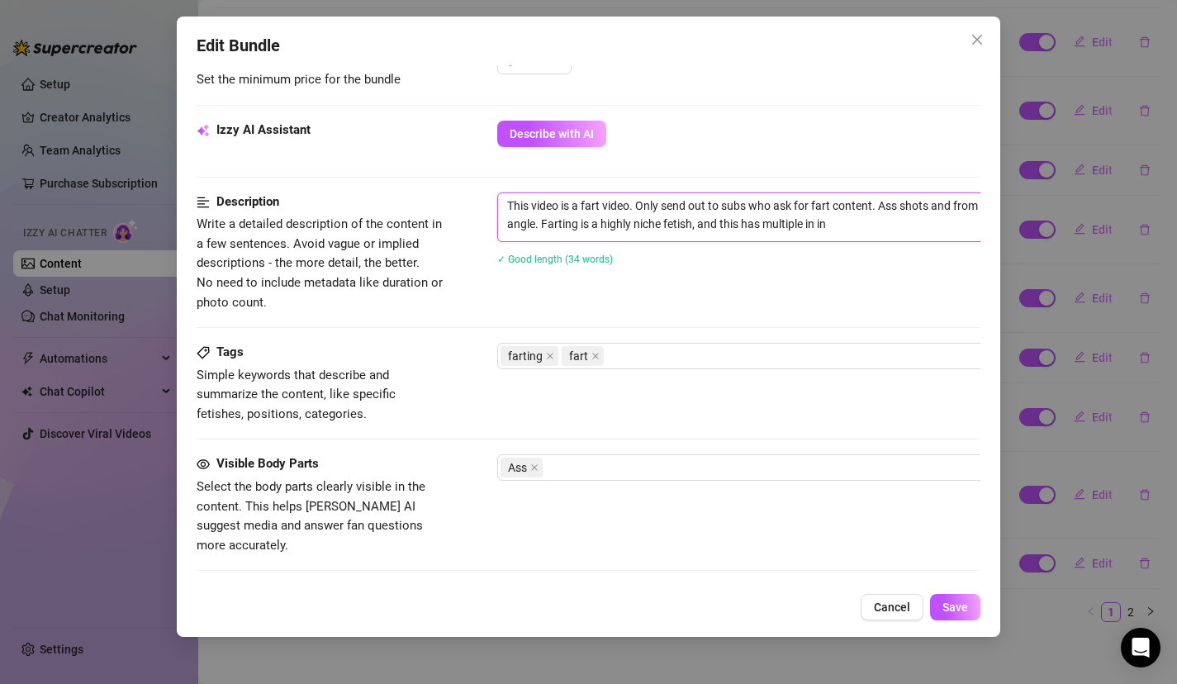
type textarea "This video is a fart video. Only send out to subs who ask for fart content. Ass…"
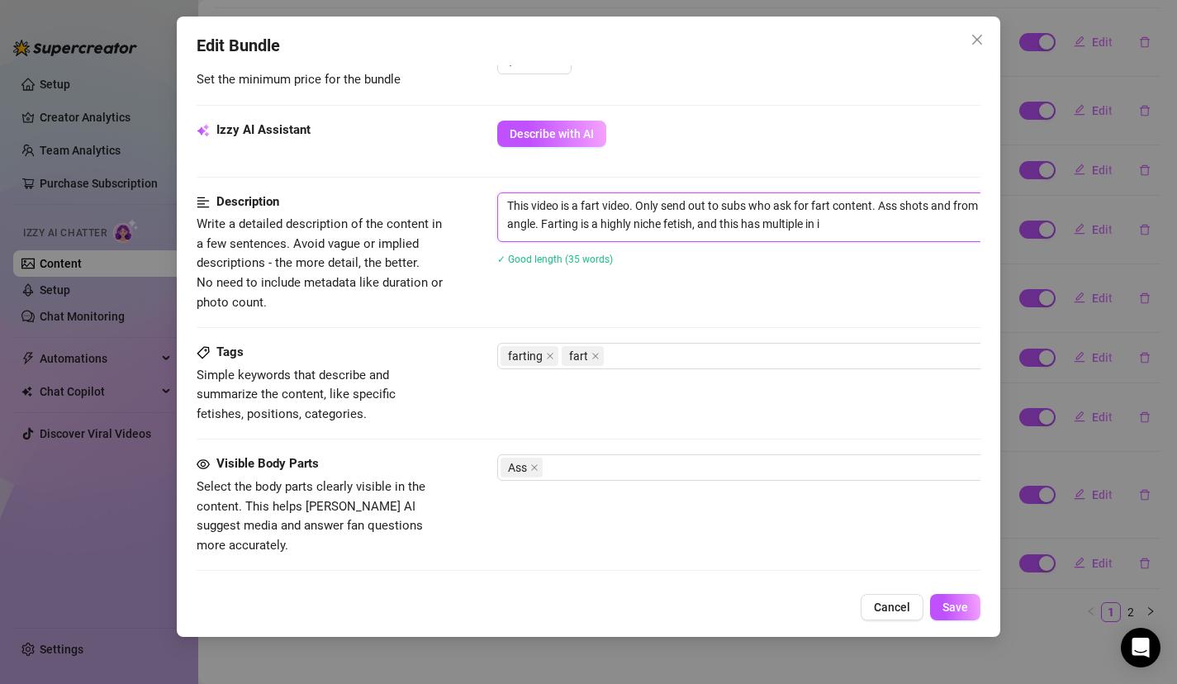
type textarea "This video is a fart video. Only send out to subs who ask for fart content. Ass…"
click at [964, 605] on span "Save" at bounding box center [955, 606] width 26 height 13
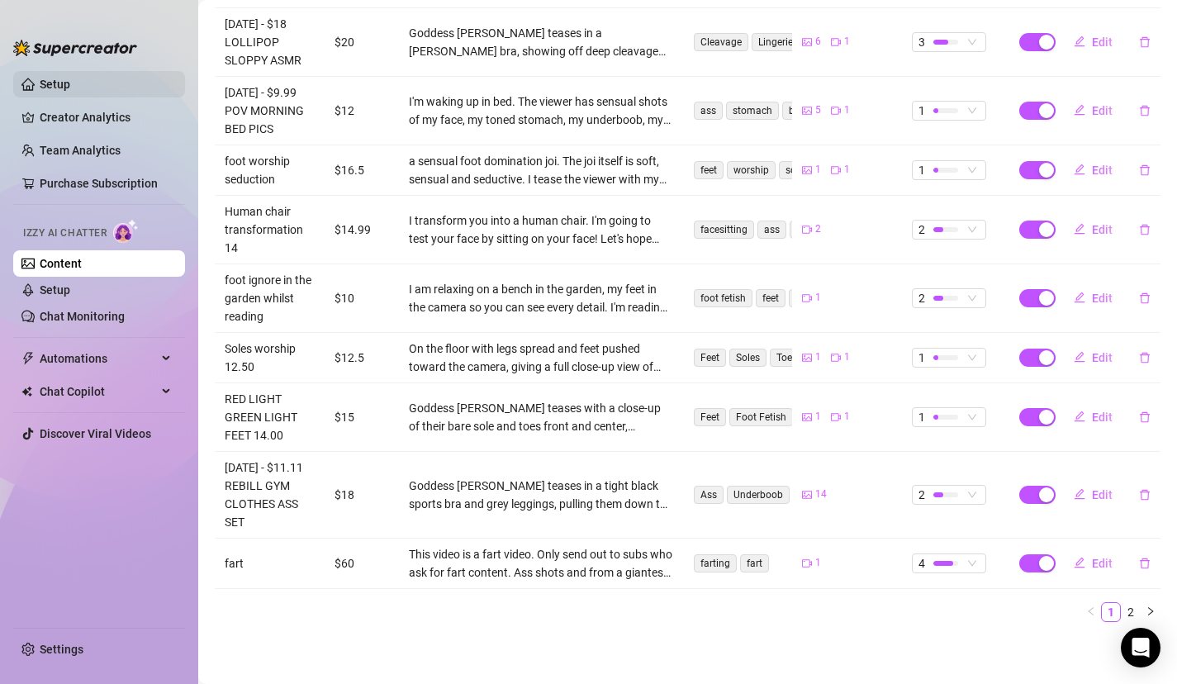
click at [65, 78] on link "Setup" at bounding box center [55, 84] width 31 height 13
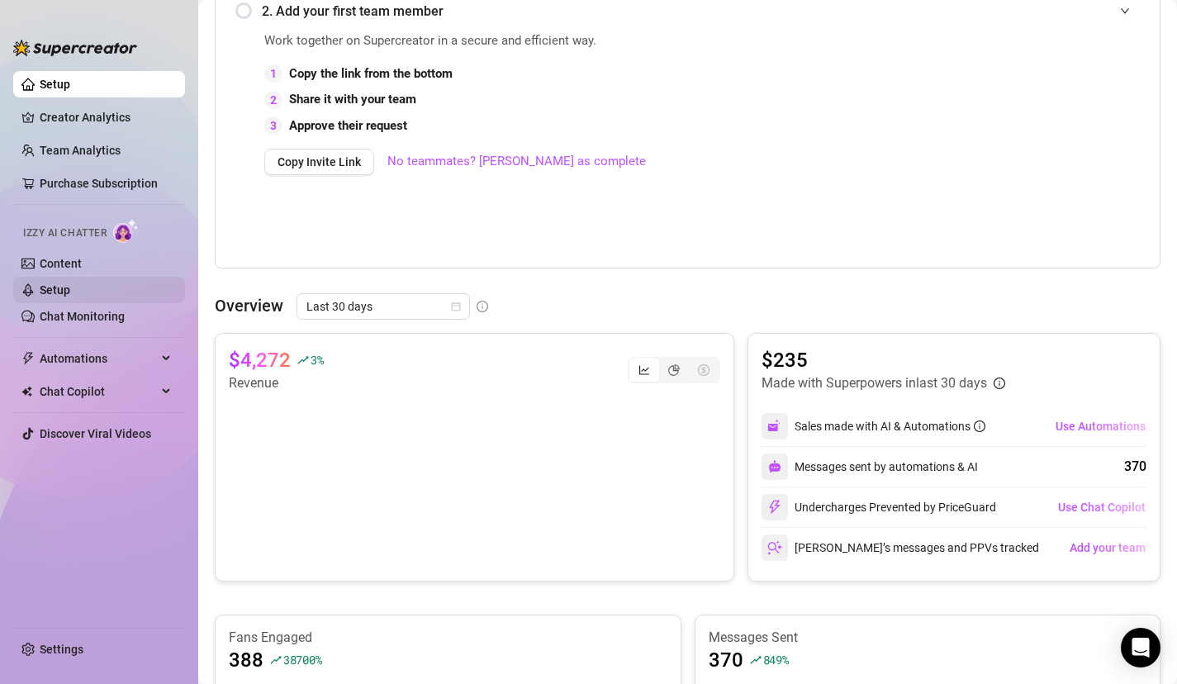
click at [70, 296] on link "Setup" at bounding box center [55, 289] width 31 height 13
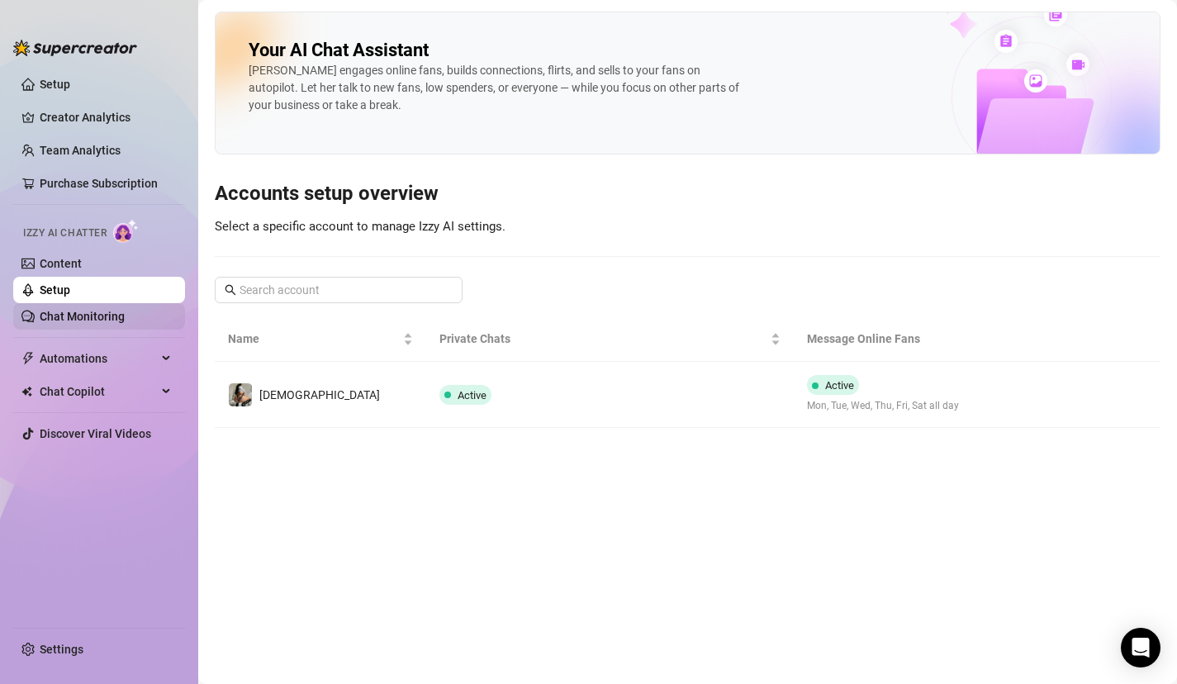
click at [123, 318] on link "Chat Monitoring" at bounding box center [82, 316] width 85 height 13
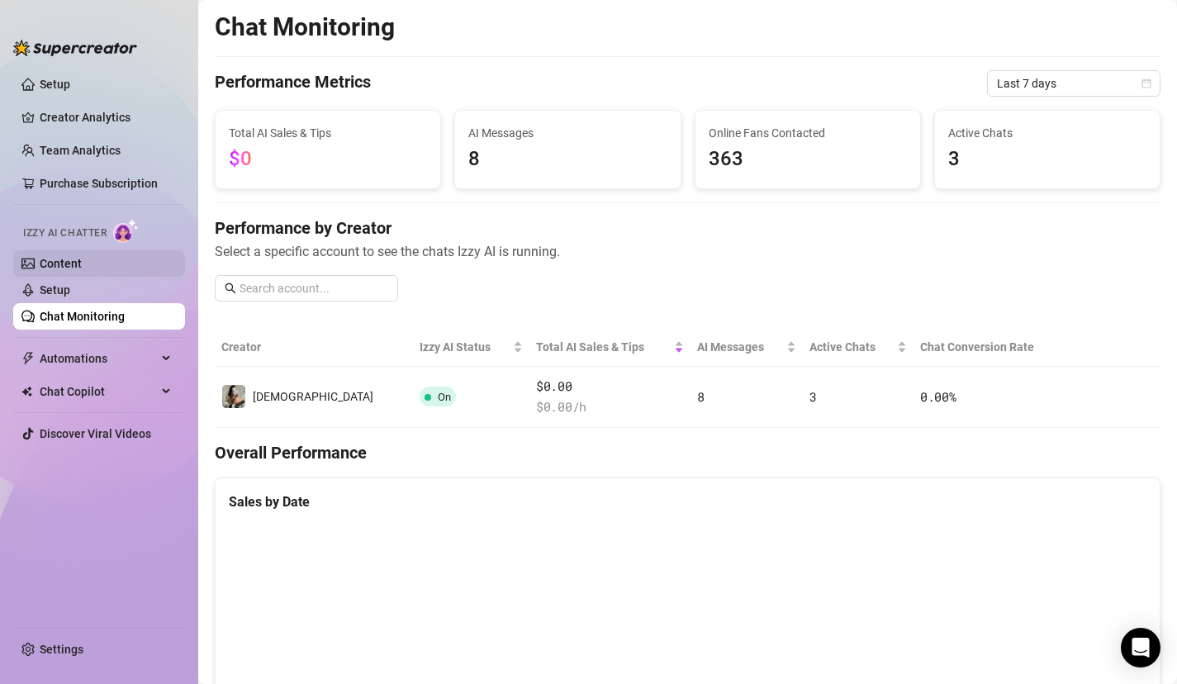
click at [82, 262] on link "Content" at bounding box center [61, 263] width 42 height 13
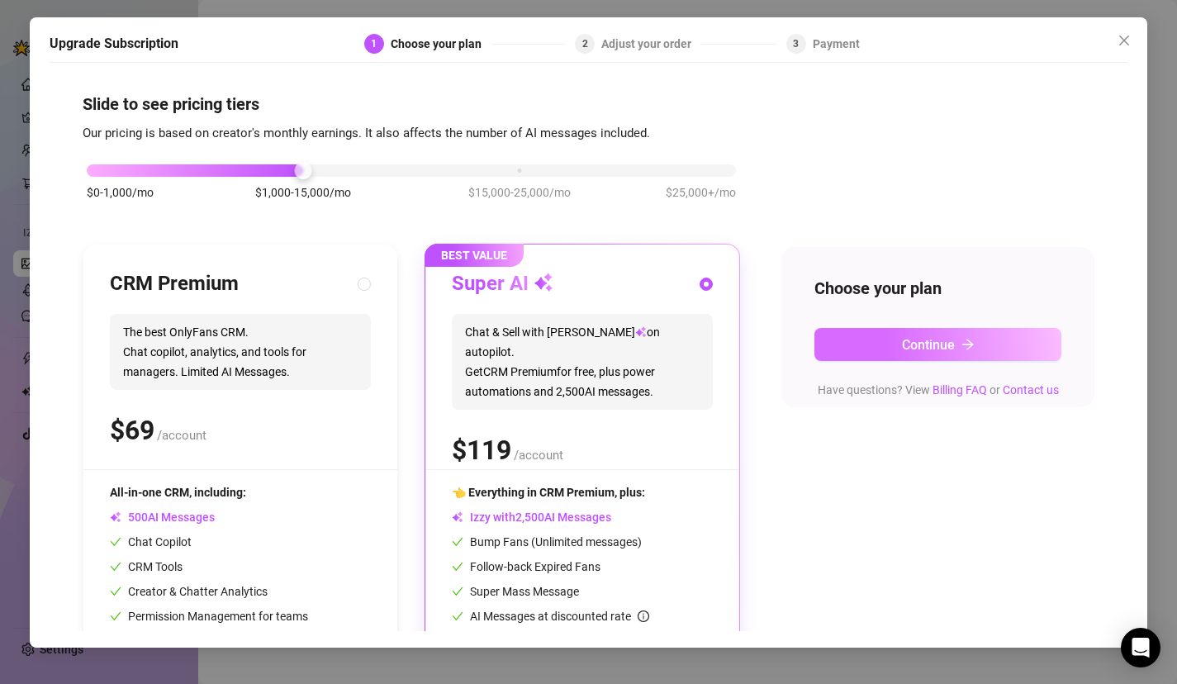
click at [854, 339] on button "Continue" at bounding box center [938, 344] width 248 height 33
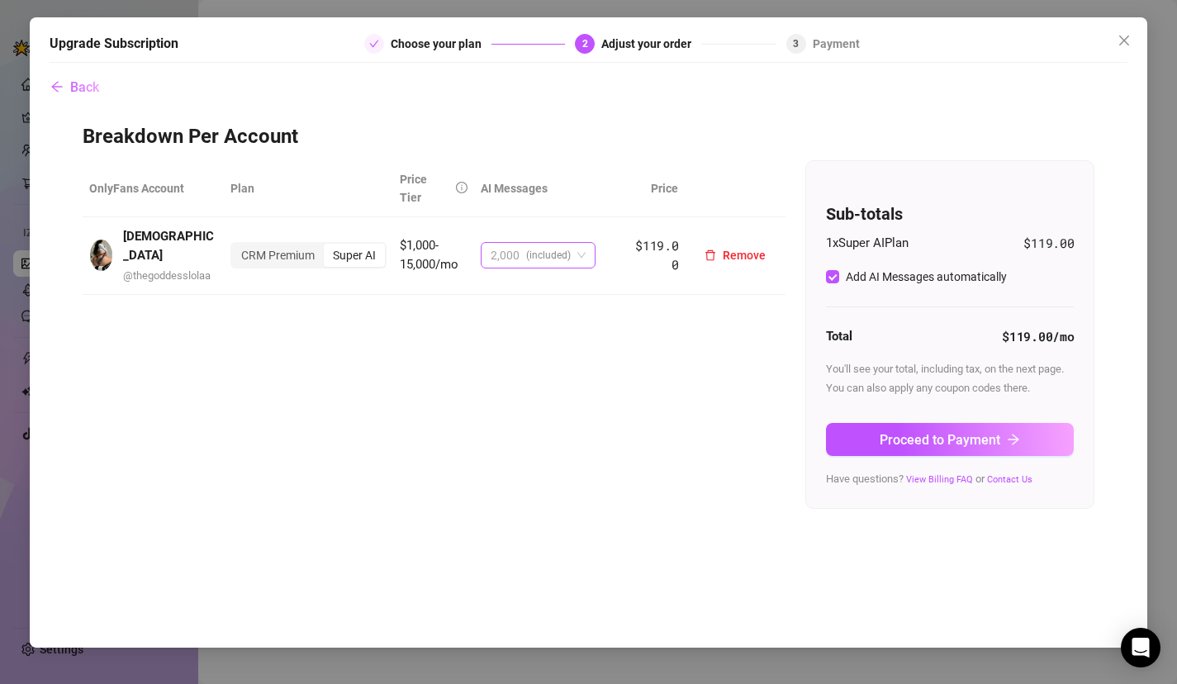
click at [582, 257] on span "2,000 (included)" at bounding box center [537, 255] width 95 height 25
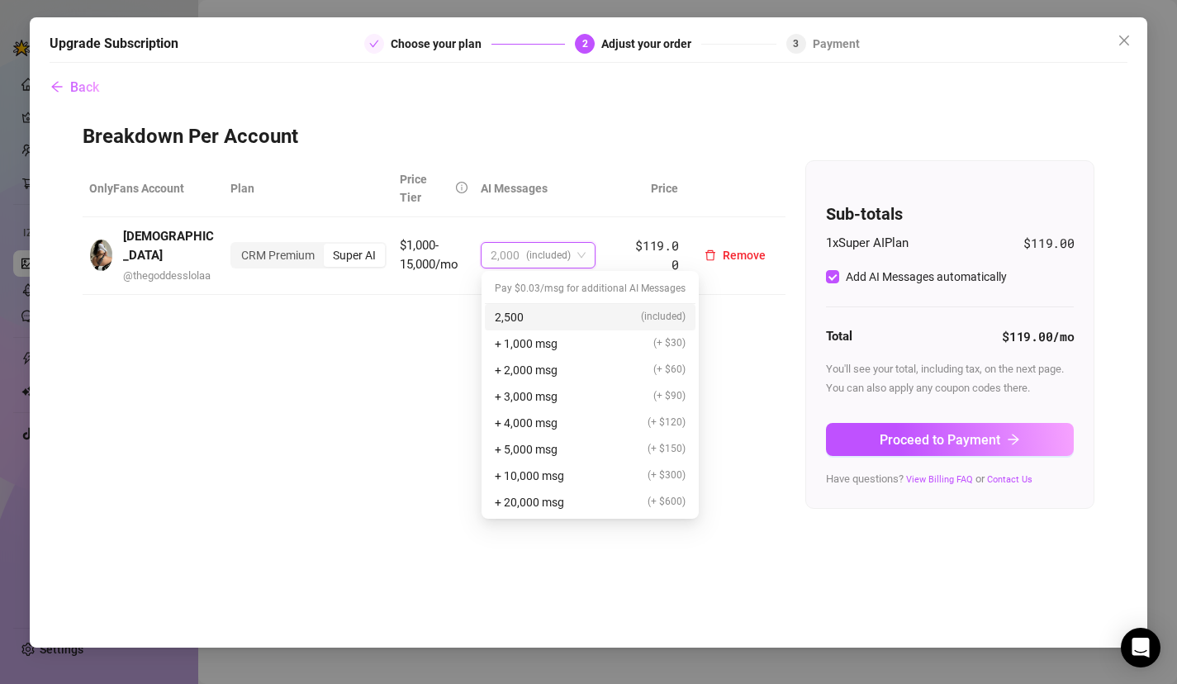
click at [582, 257] on span "2,000 (included)" at bounding box center [537, 255] width 95 height 25
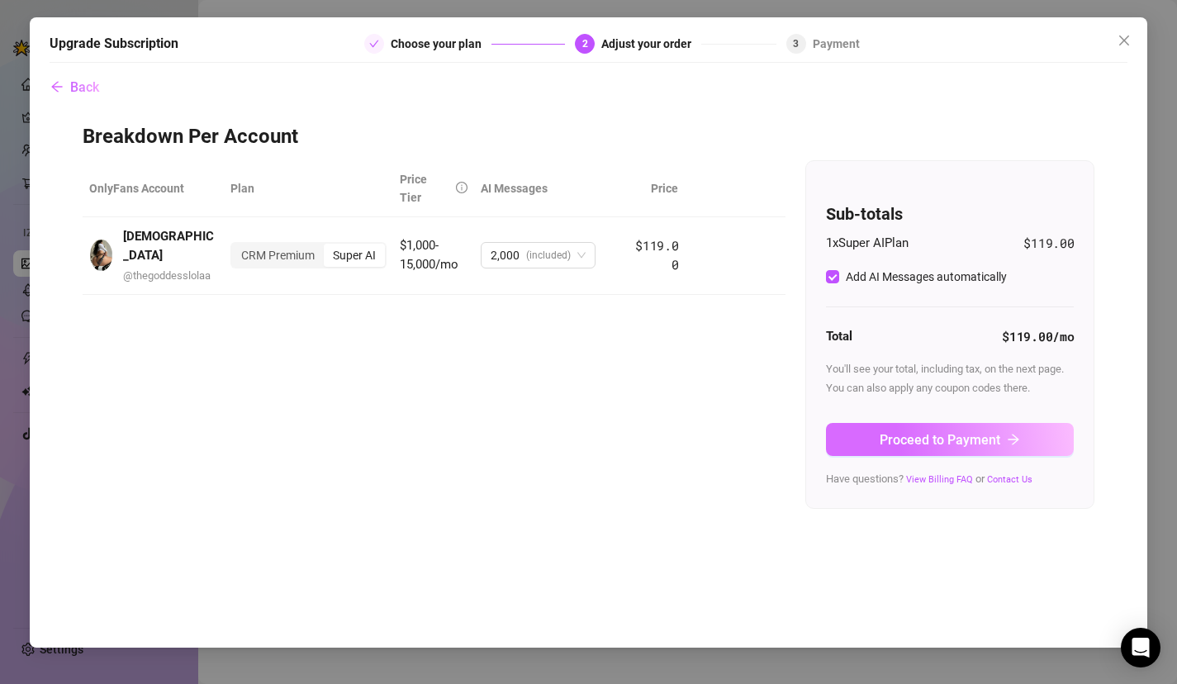
click at [917, 448] on button "Proceed to Payment" at bounding box center [950, 439] width 248 height 33
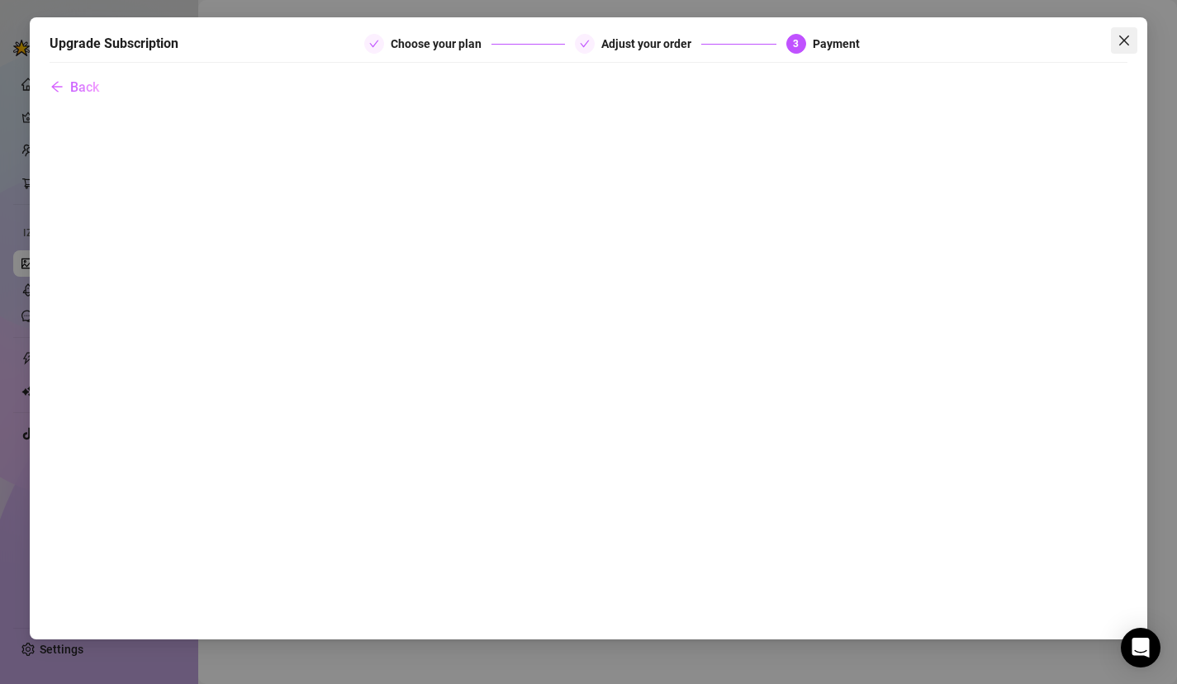
click at [1133, 40] on span "Close" at bounding box center [1124, 40] width 26 height 13
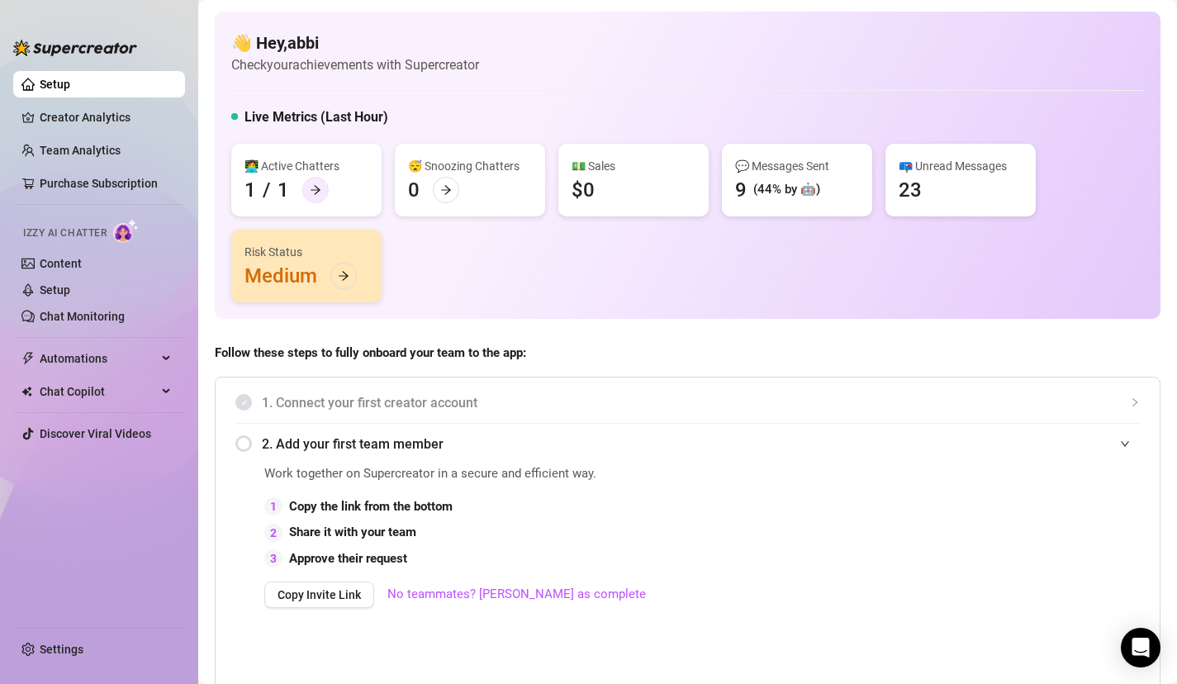
click at [315, 185] on icon "arrow-right" at bounding box center [316, 190] width 12 height 12
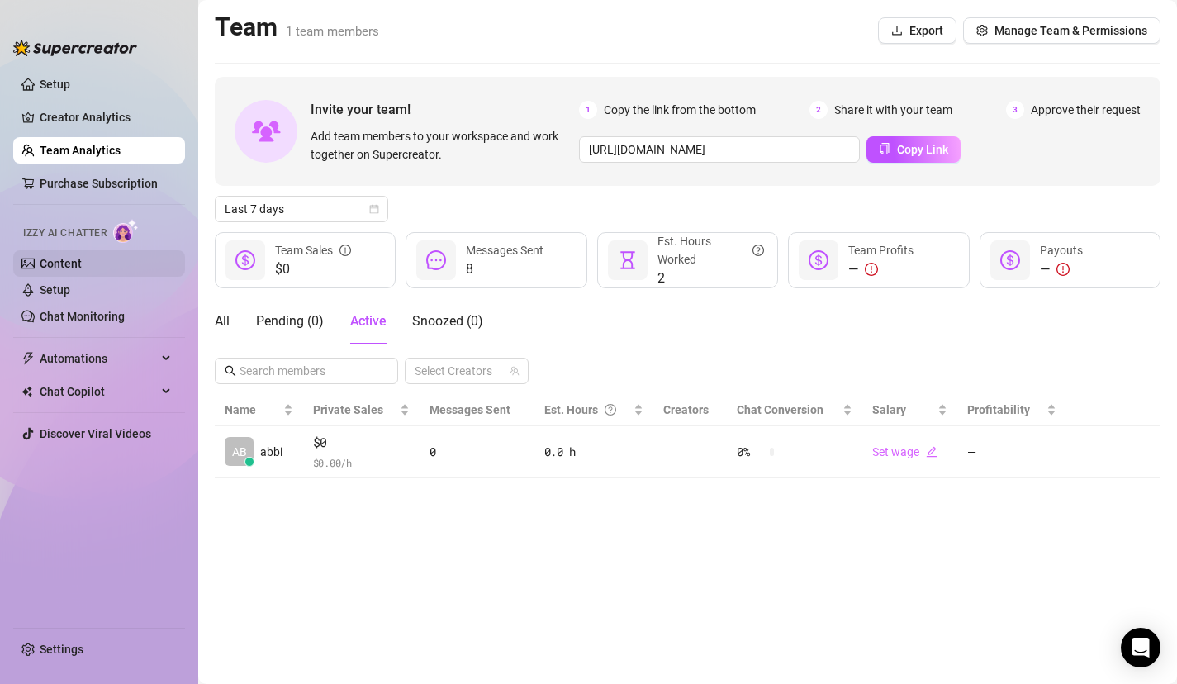
click at [82, 258] on link "Content" at bounding box center [61, 263] width 42 height 13
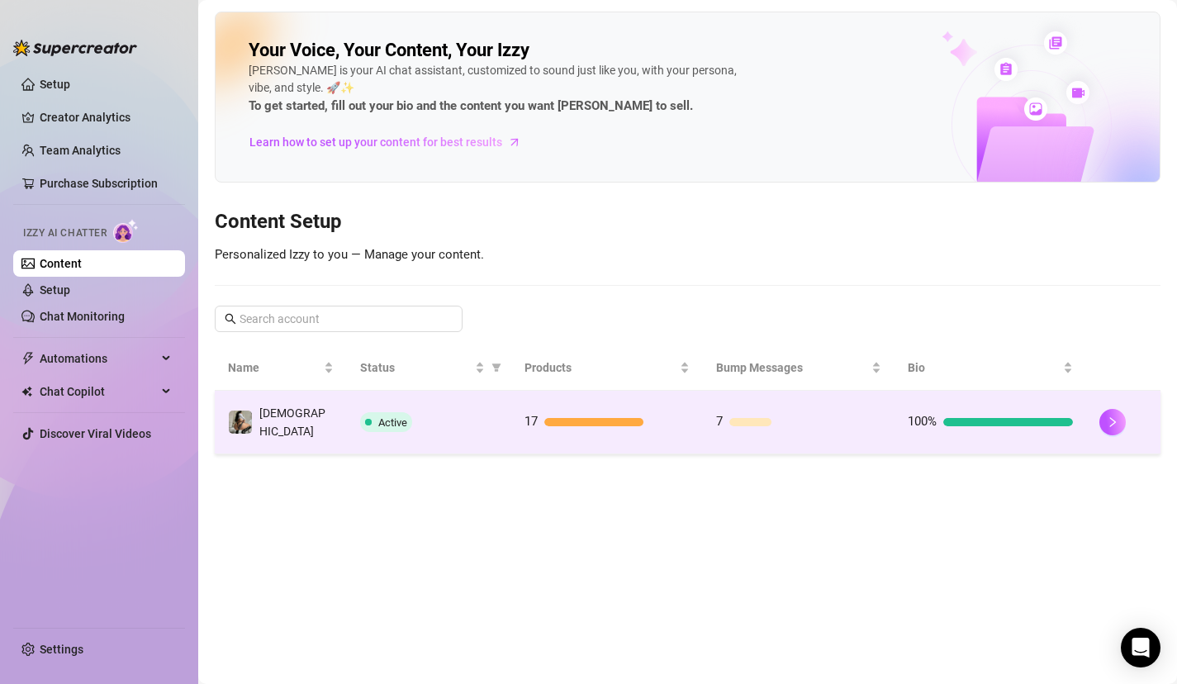
click at [579, 431] on td "17" at bounding box center [607, 423] width 192 height 64
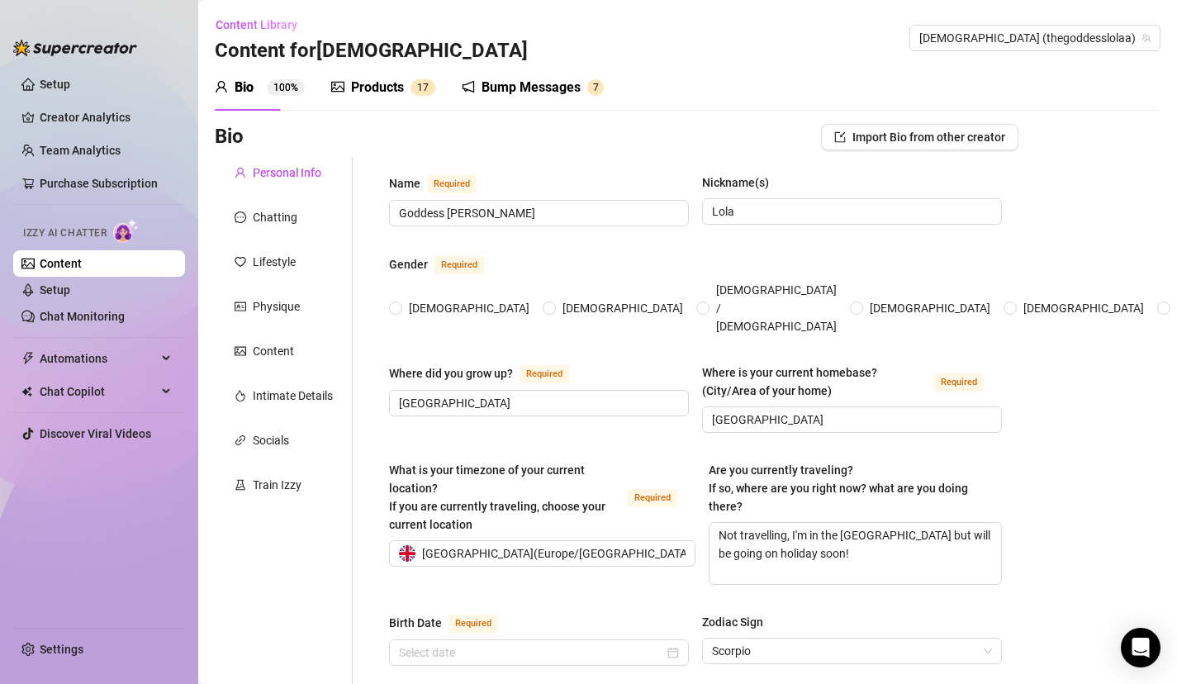
radio input "true"
type input "[DATE]"
click at [78, 323] on link "Chat Monitoring" at bounding box center [82, 316] width 85 height 13
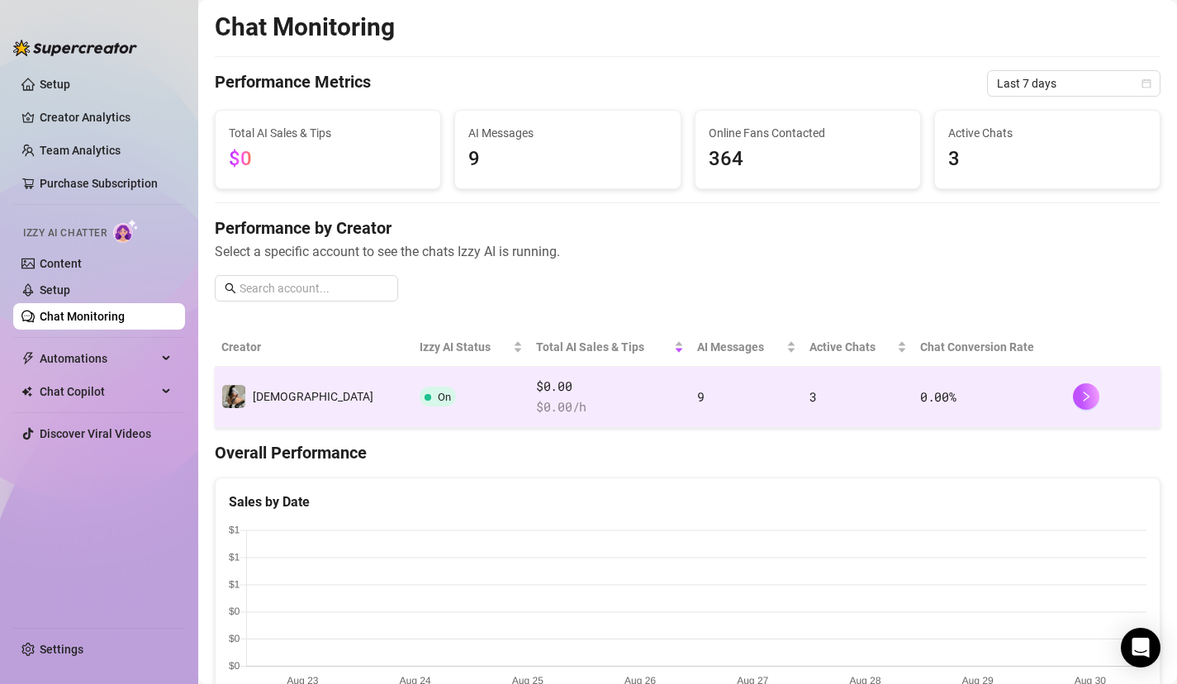
click at [721, 389] on td "9" at bounding box center [745, 397] width 111 height 61
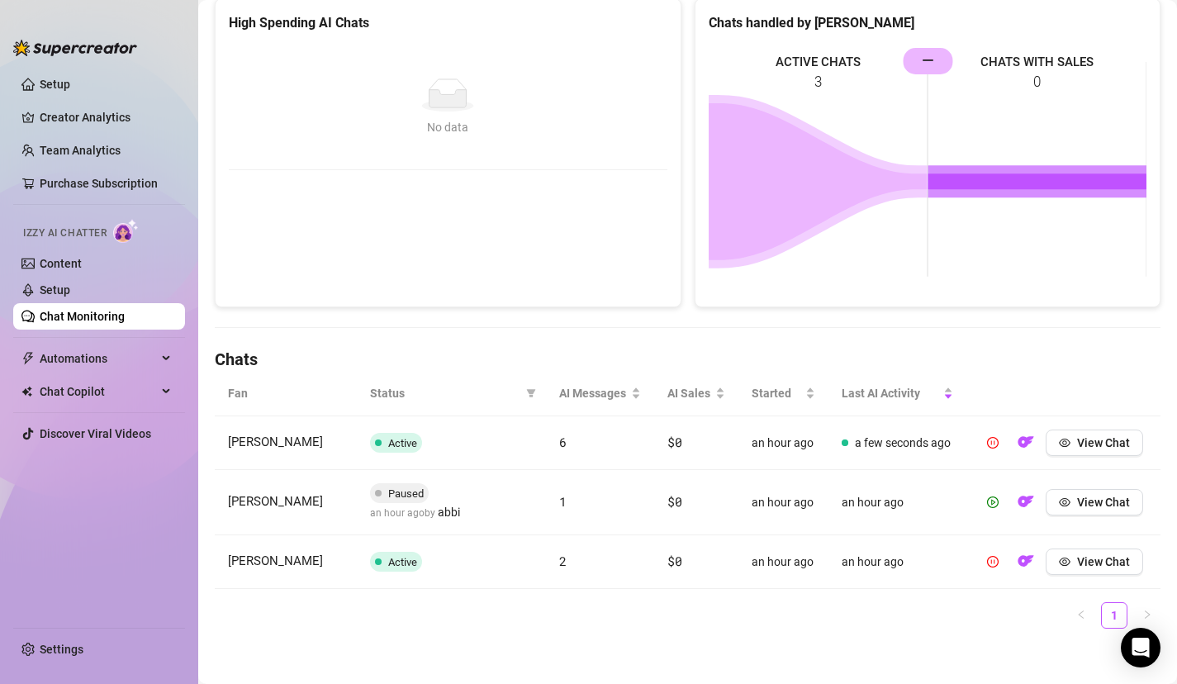
scroll to position [251, 0]
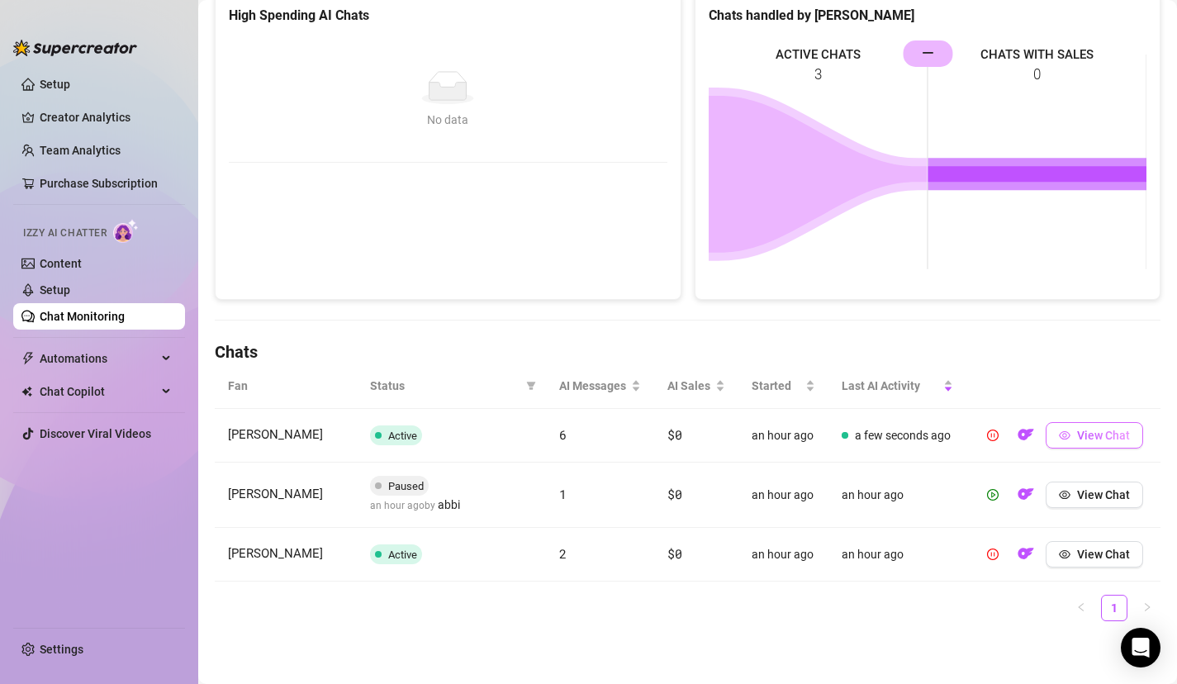
click at [1092, 437] on span "View Chat" at bounding box center [1103, 435] width 53 height 13
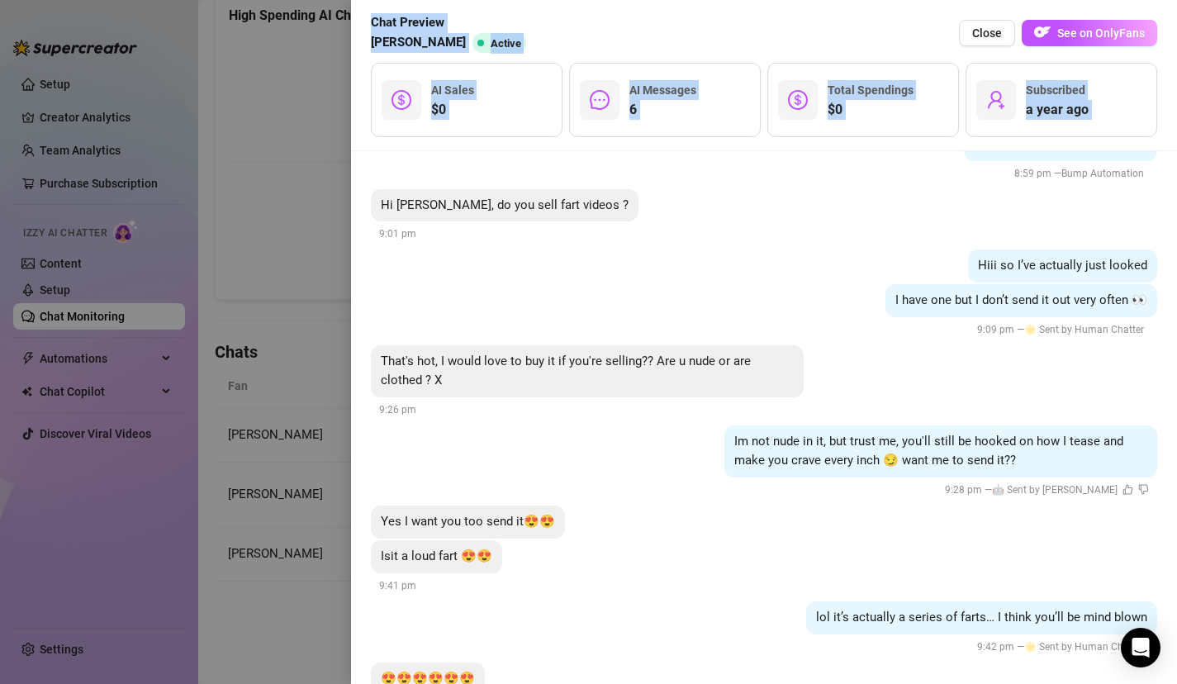
drag, startPoint x: 860, startPoint y: 535, endPoint x: 826, endPoint y: 694, distance: 162.9
click at [826, 683] on html "Setup Creator Analytics Team Analytics Purchase Subscription Izzy AI Chatter Co…" at bounding box center [588, 342] width 1177 height 684
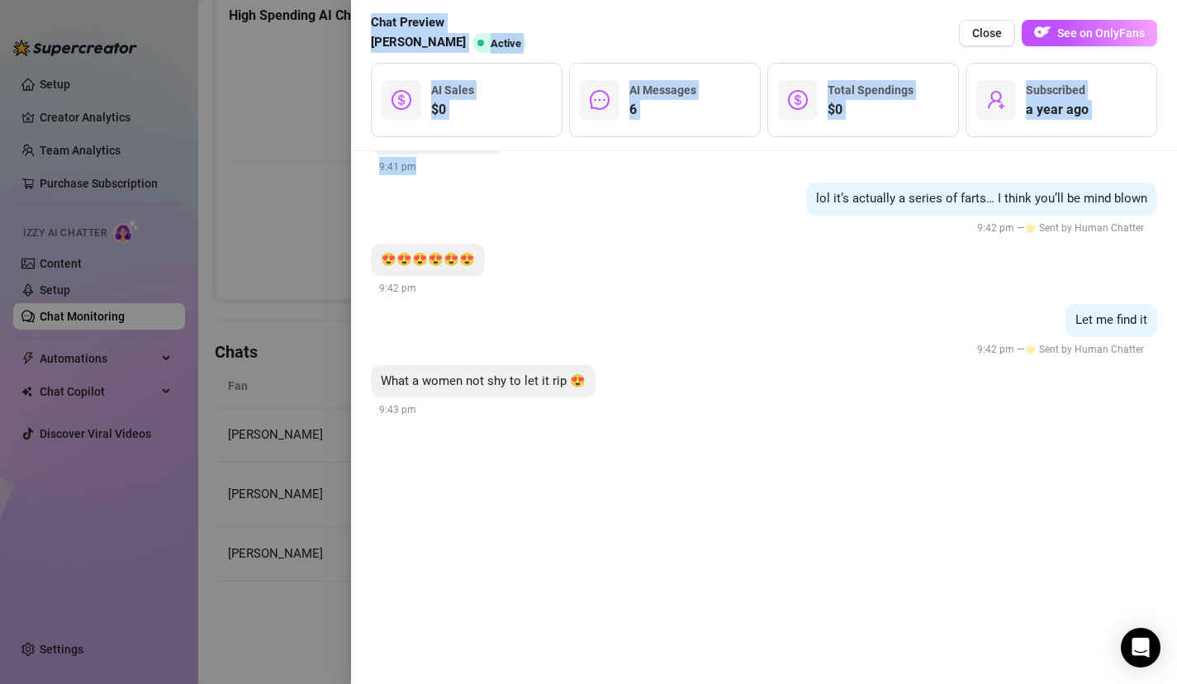
scroll to position [1461, 0]
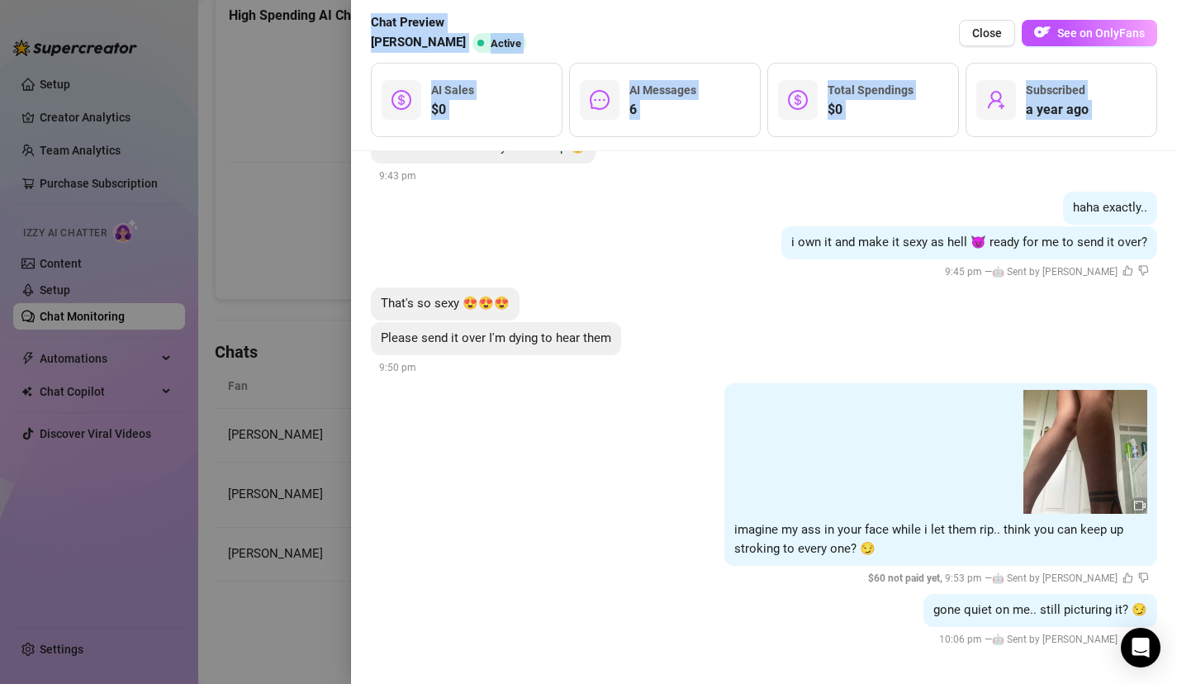
drag, startPoint x: 1068, startPoint y: 468, endPoint x: 1075, endPoint y: 694, distance: 226.4
click at [1075, 683] on html "Setup Creator Analytics Team Analytics Purchase Subscription Izzy AI Chatter Co…" at bounding box center [588, 342] width 1177 height 684
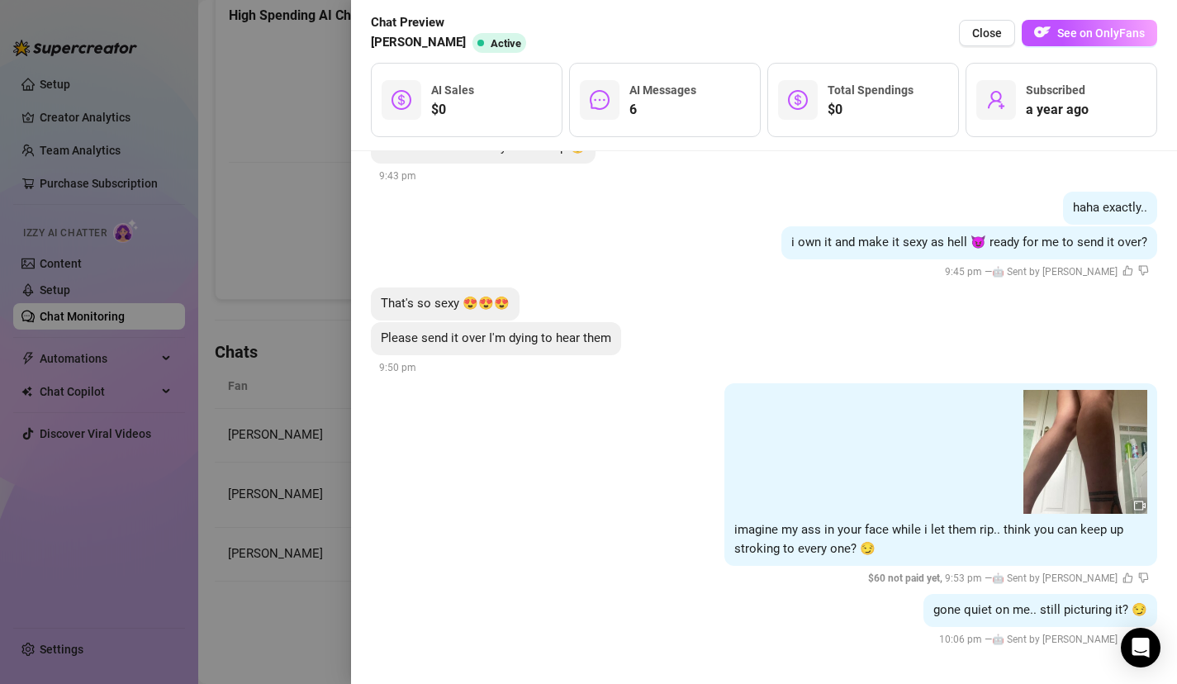
click at [288, 467] on div at bounding box center [588, 342] width 1177 height 684
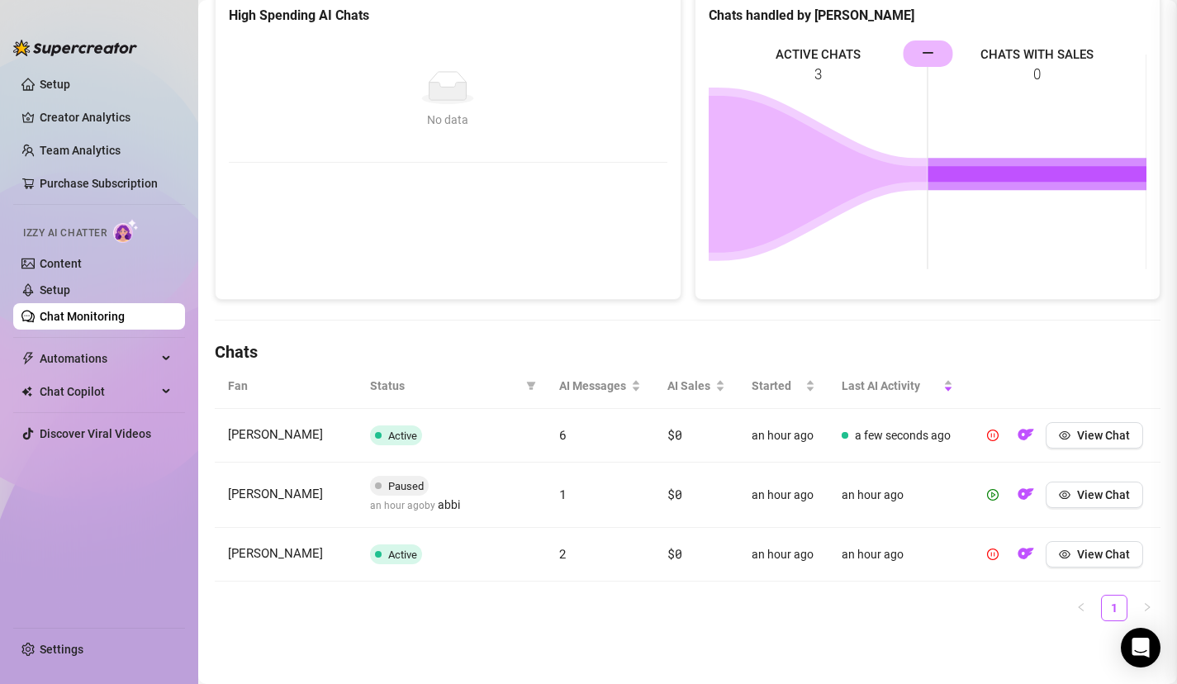
scroll to position [0, 0]
click at [70, 283] on link "Setup" at bounding box center [55, 289] width 31 height 13
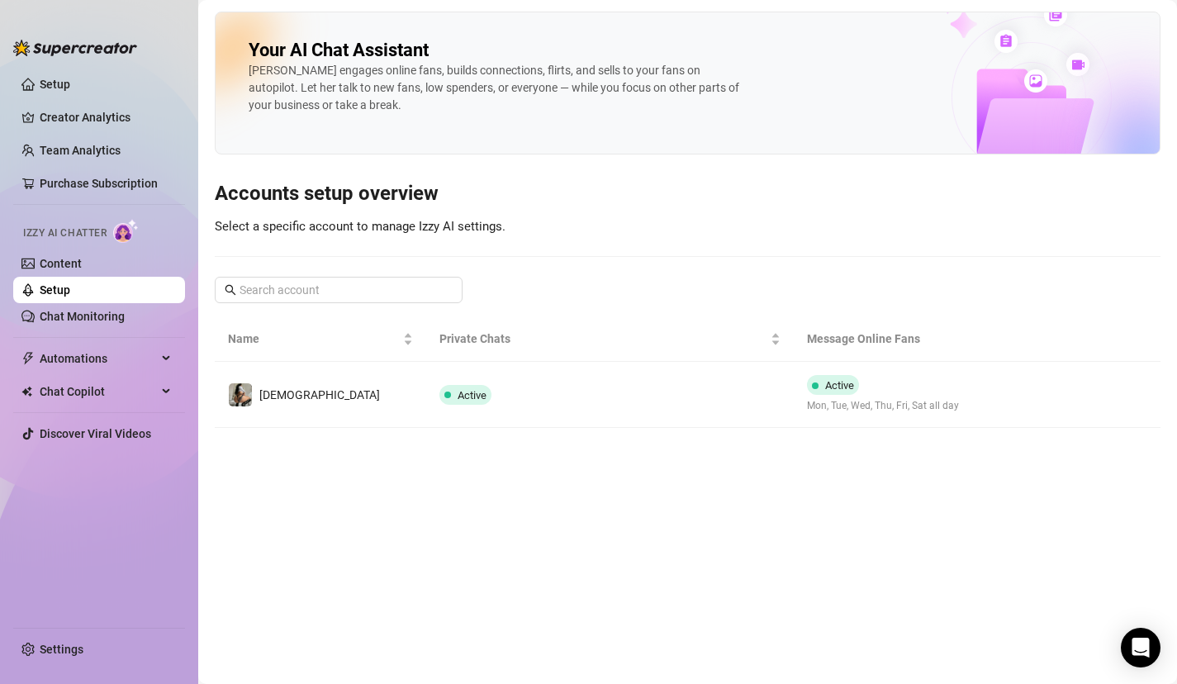
click at [104, 249] on div "Izzy AI Chatter" at bounding box center [97, 230] width 175 height 37
click at [82, 264] on link "Content" at bounding box center [61, 263] width 42 height 13
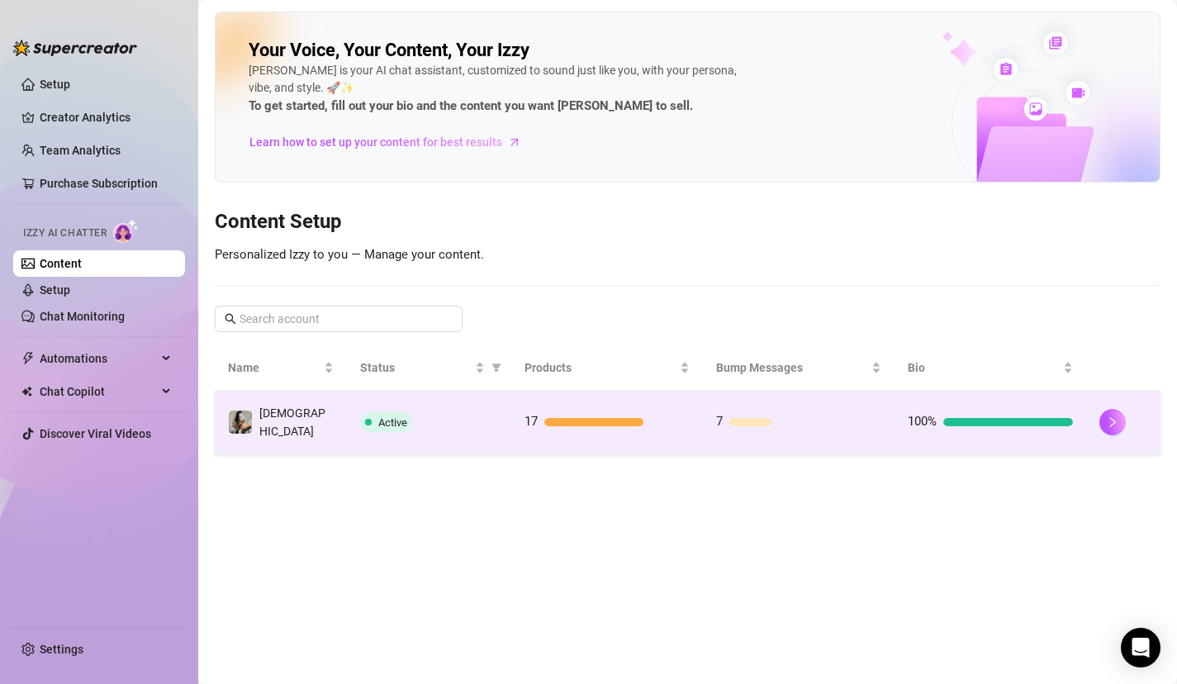
click at [381, 423] on span "Active" at bounding box center [386, 422] width 52 height 20
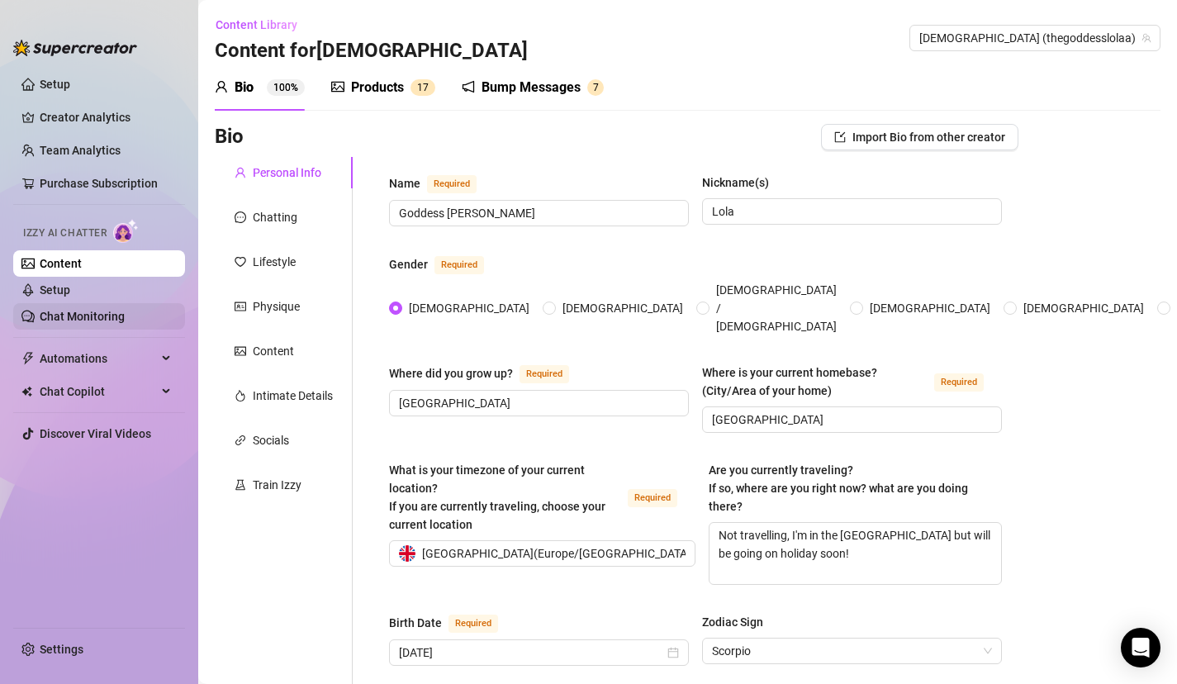
click at [124, 313] on link "Chat Monitoring" at bounding box center [82, 316] width 85 height 13
